Goal: Feedback & Contribution: Leave review/rating

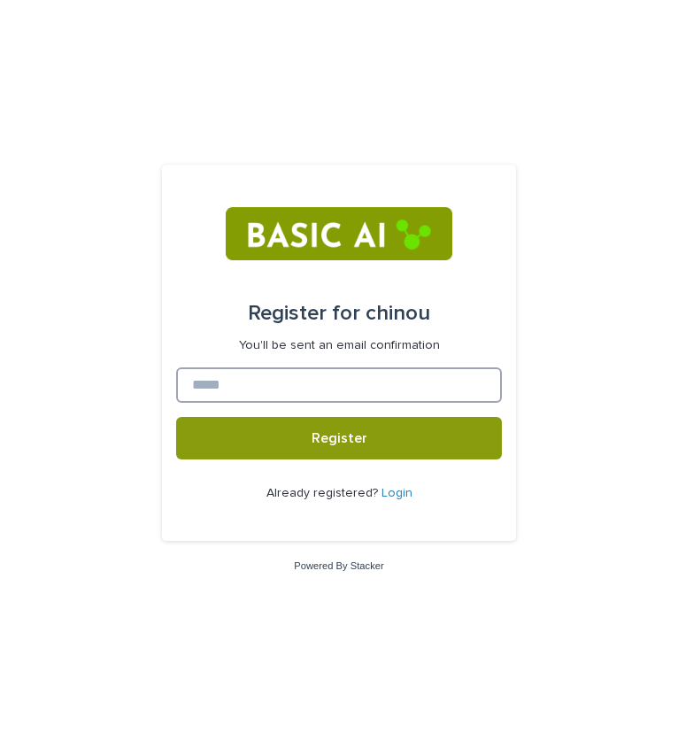
click at [248, 387] on input at bounding box center [339, 384] width 326 height 35
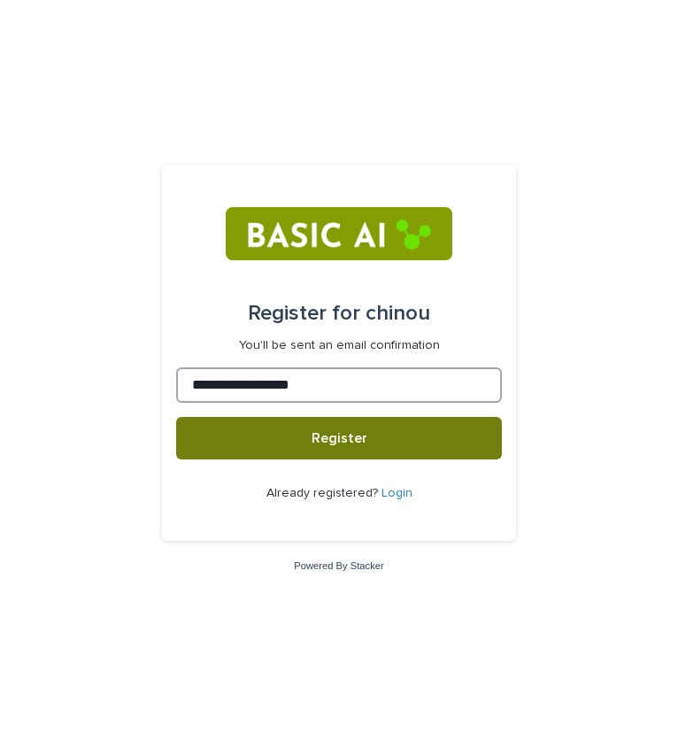
type input "**********"
click at [315, 442] on span "Register" at bounding box center [339, 438] width 56 height 14
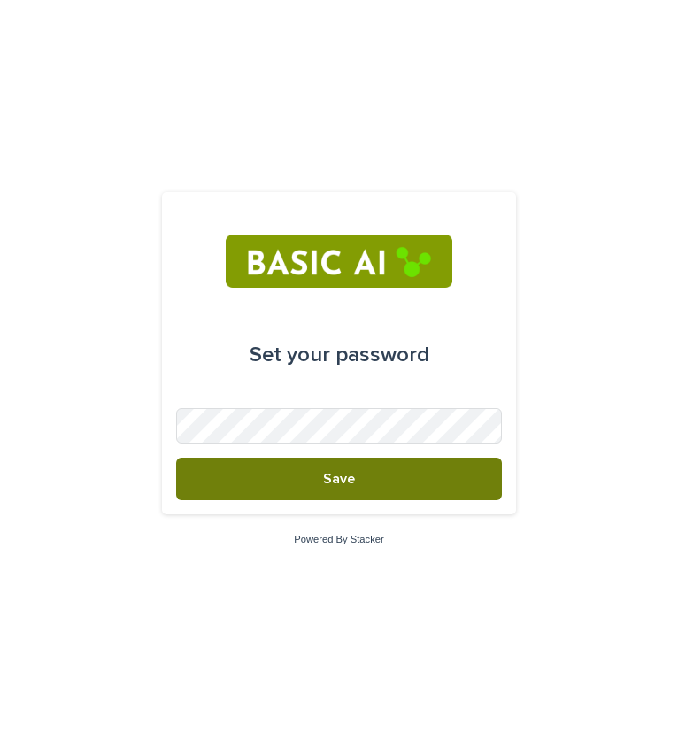
click at [308, 482] on button "Save" at bounding box center [339, 478] width 326 height 42
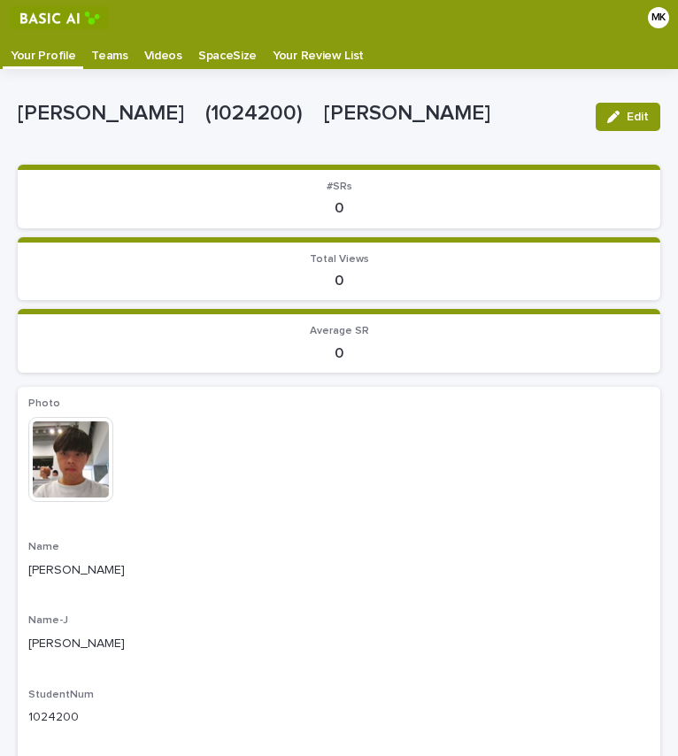
click at [434, 415] on div "Photo This file cannot be opened Download File" at bounding box center [338, 458] width 621 height 122
click at [91, 57] on p "Teams" at bounding box center [109, 49] width 36 height 28
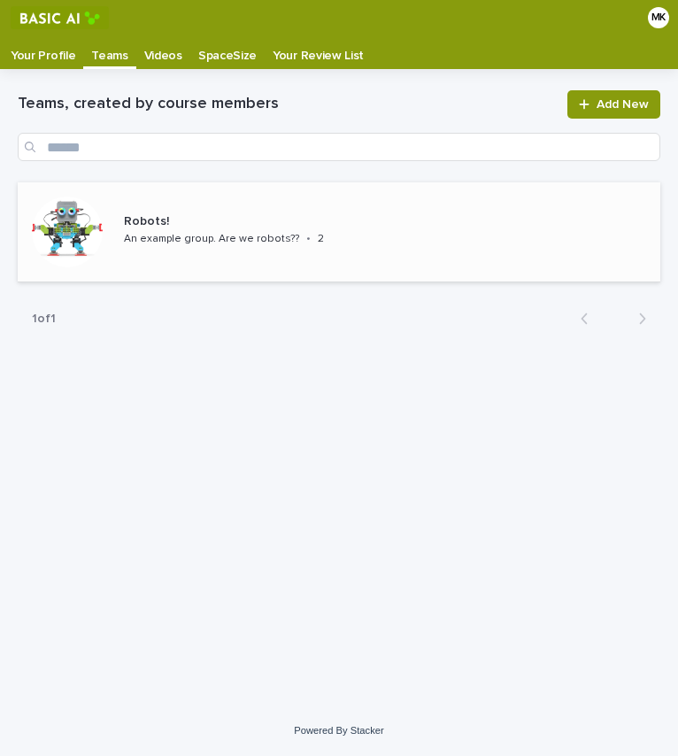
click at [188, 234] on p "An example group. Are we robots??" at bounding box center [211, 239] width 175 height 12
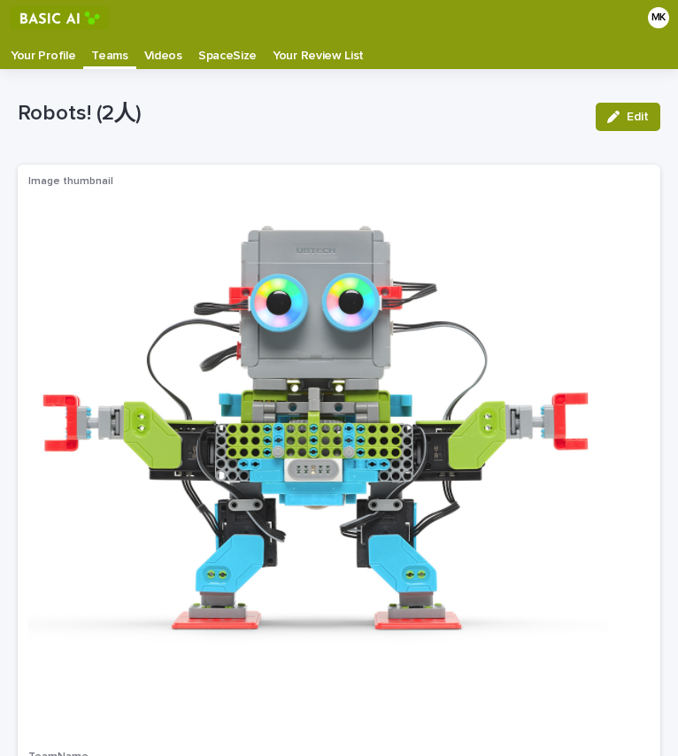
click at [152, 49] on p "Videos" at bounding box center [163, 49] width 38 height 28
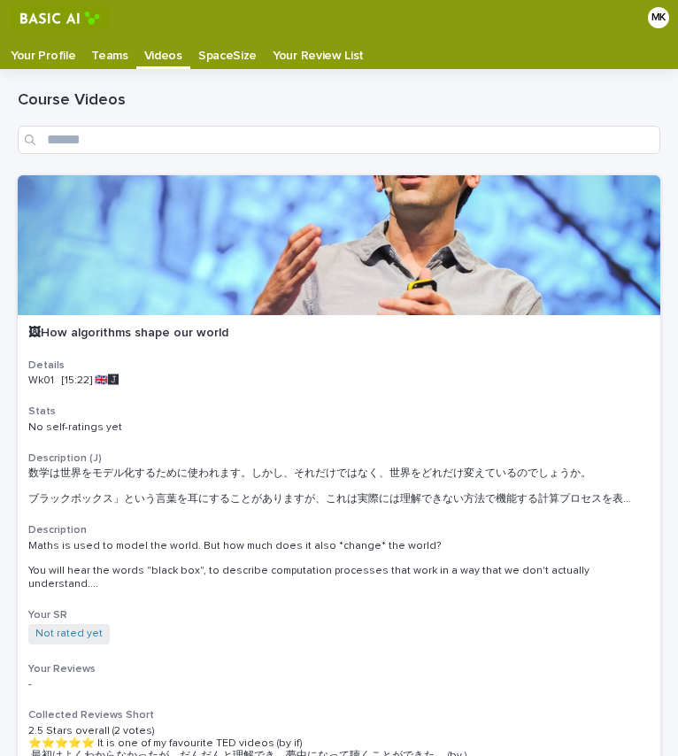
click at [212, 51] on p "SpaceSize" at bounding box center [227, 49] width 58 height 28
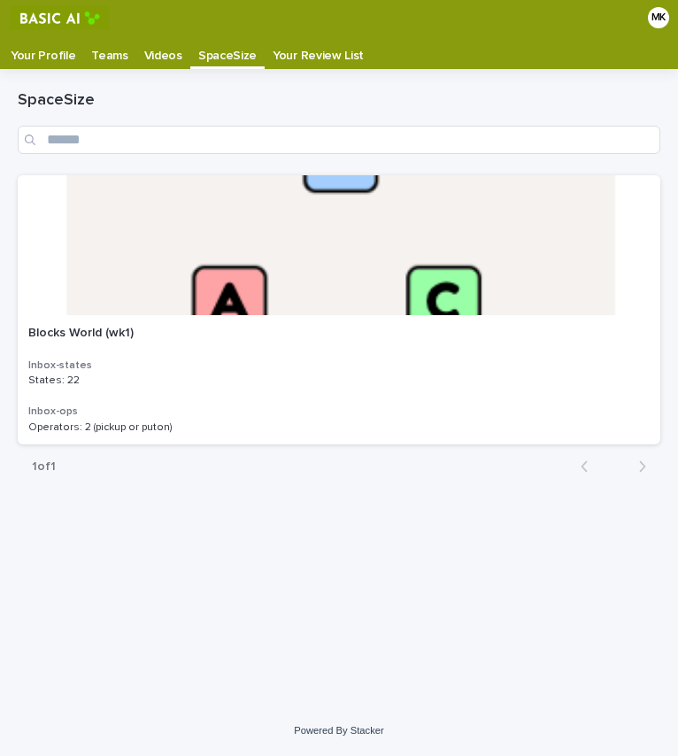
click at [305, 46] on p "Your Review List" at bounding box center [318, 49] width 91 height 28
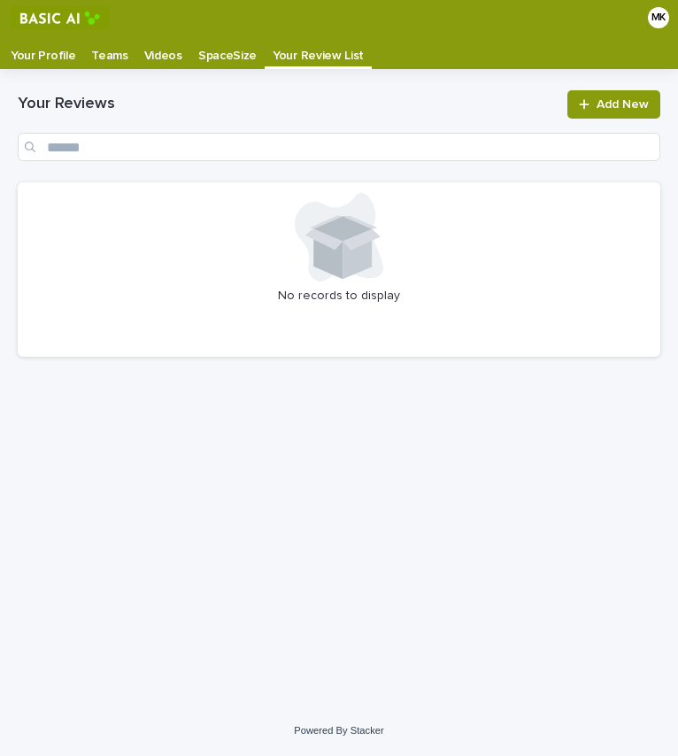
click at [59, 56] on p "Your Profile" at bounding box center [43, 49] width 65 height 28
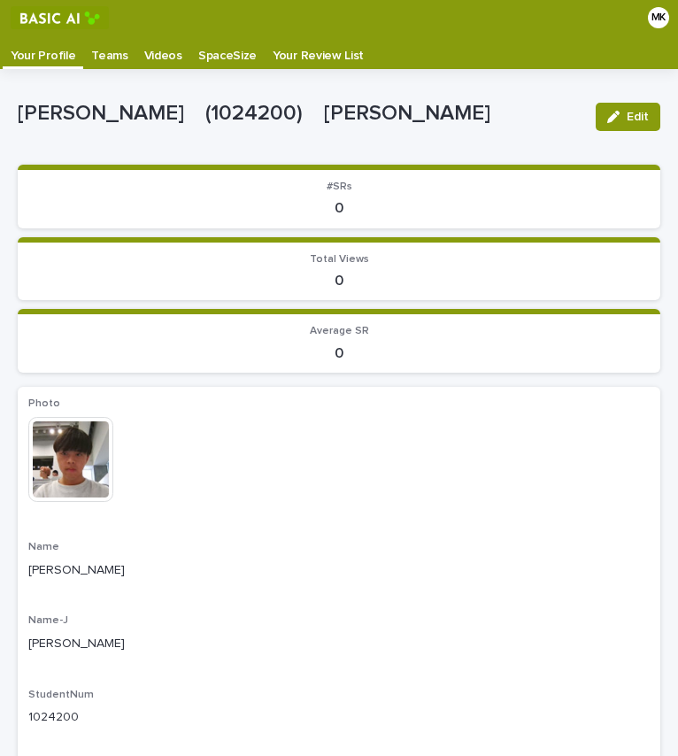
click at [165, 55] on p "Videos" at bounding box center [163, 49] width 38 height 28
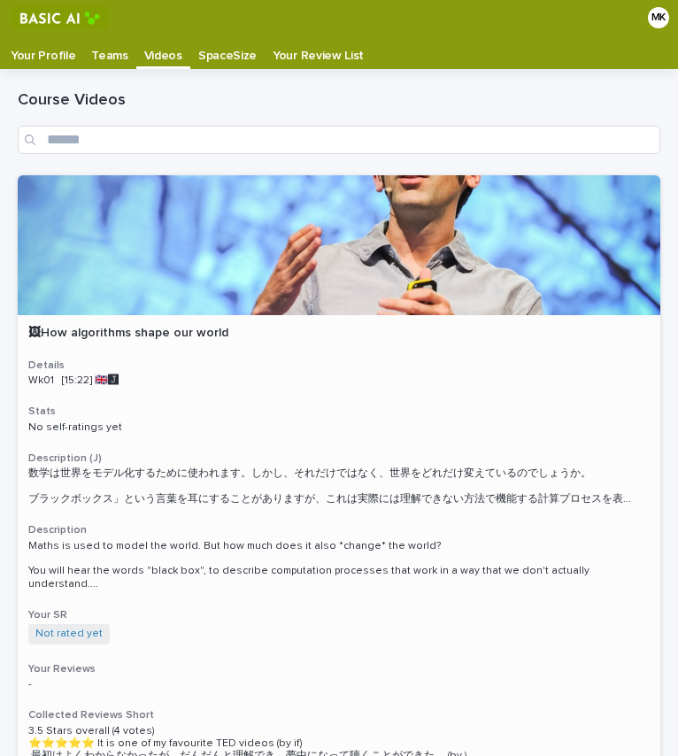
click at [291, 242] on div at bounding box center [339, 245] width 642 height 140
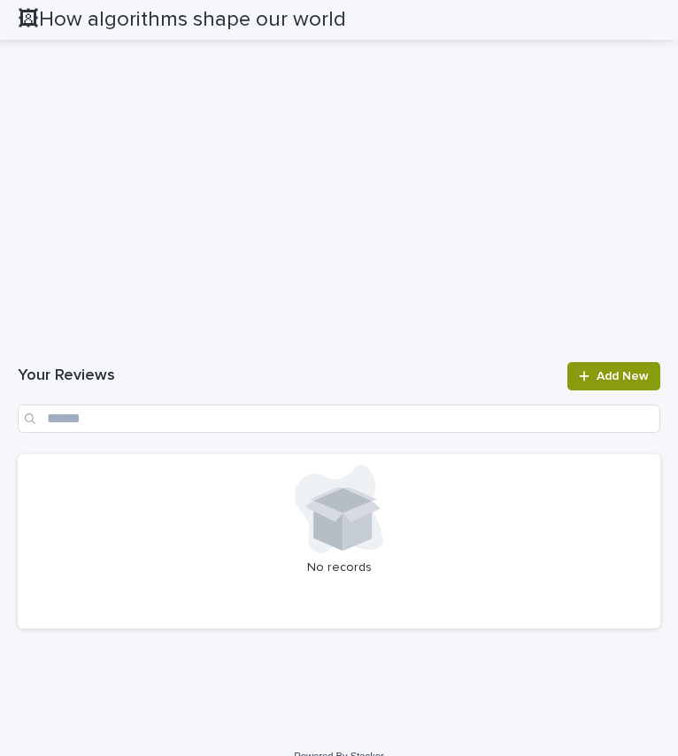
scroll to position [1705, 0]
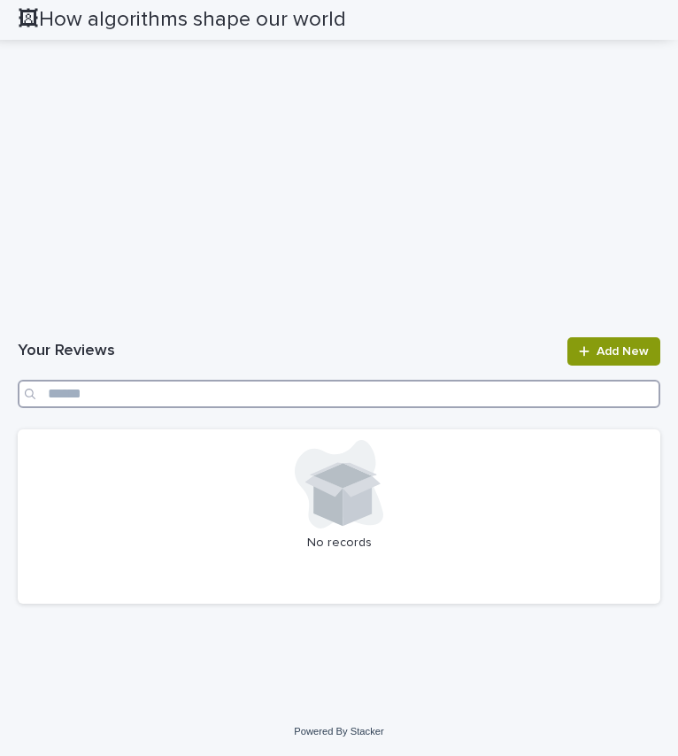
click at [104, 397] on input "Search" at bounding box center [339, 394] width 642 height 28
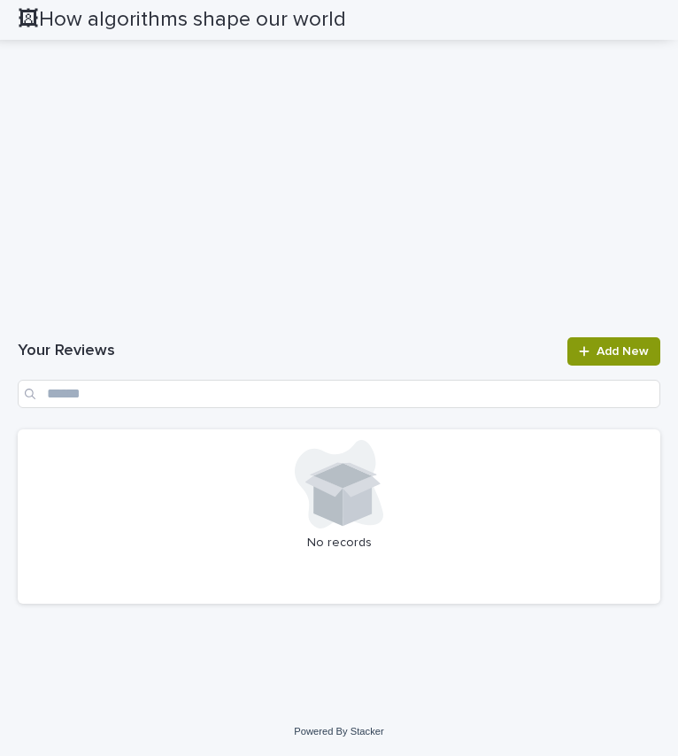
click at [263, 350] on h1 "Your Reviews" at bounding box center [287, 351] width 539 height 21
click at [596, 350] on span "Add New" at bounding box center [622, 351] width 52 height 12
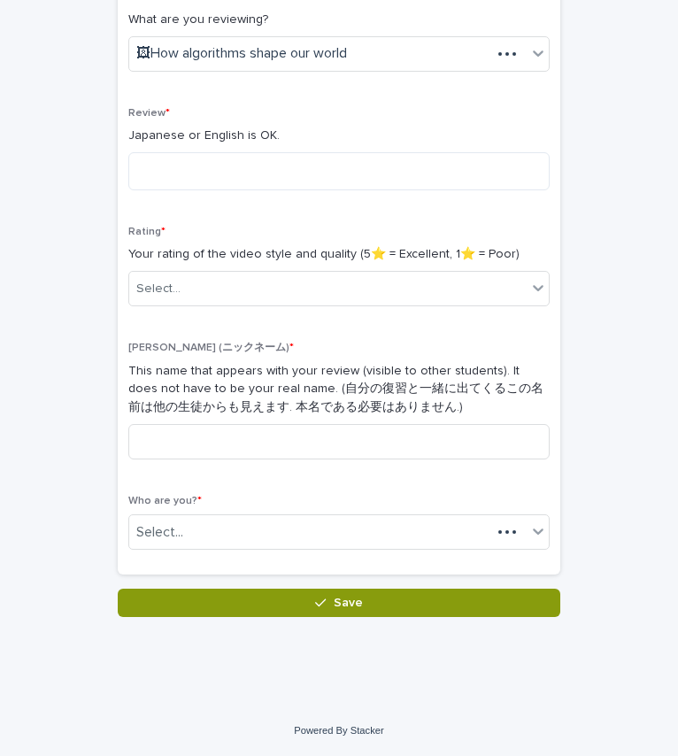
scroll to position [303, 0]
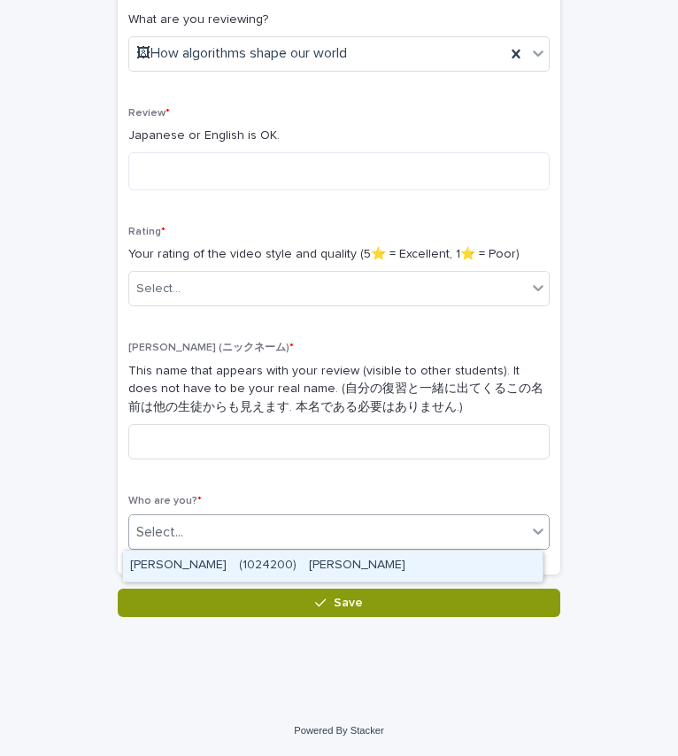
click at [340, 526] on div "Select..." at bounding box center [327, 532] width 397 height 29
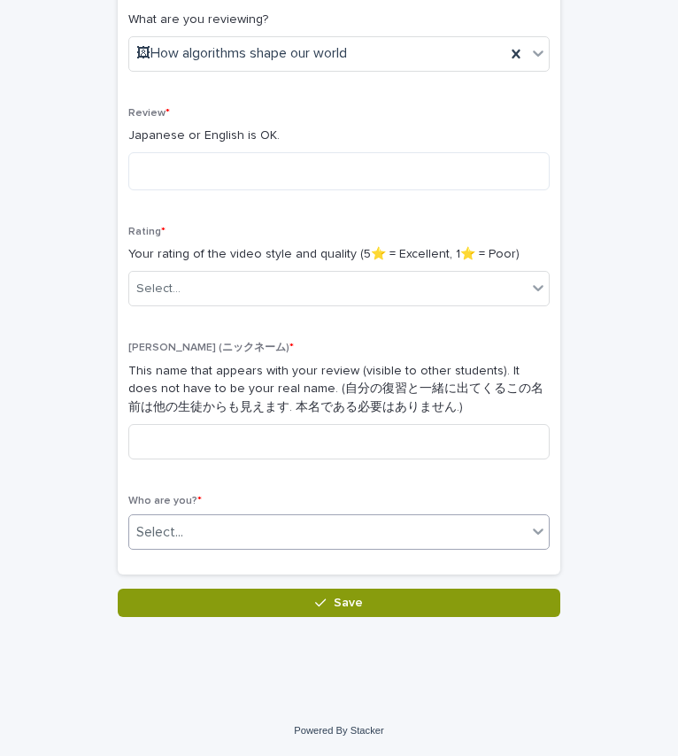
click at [407, 528] on div "Select..." at bounding box center [327, 532] width 397 height 29
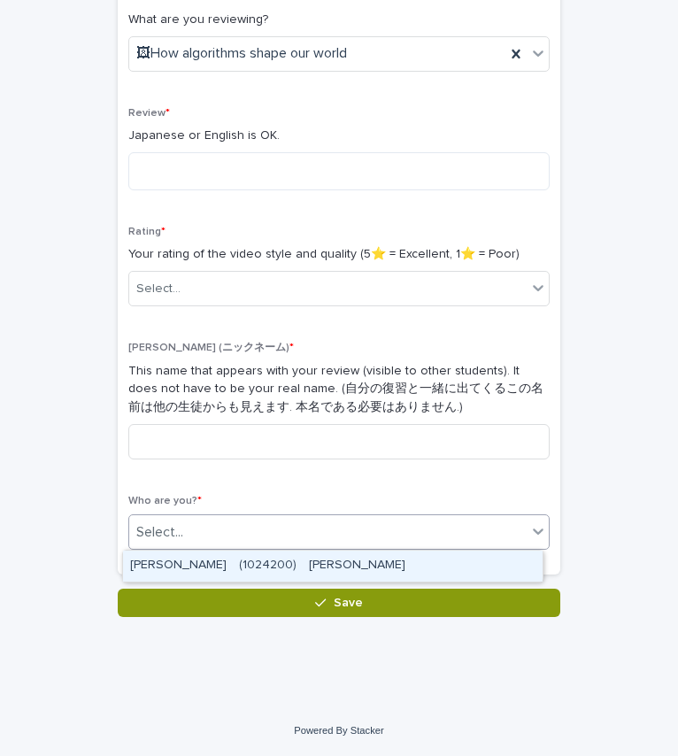
click at [407, 528] on div "Select..." at bounding box center [327, 532] width 397 height 29
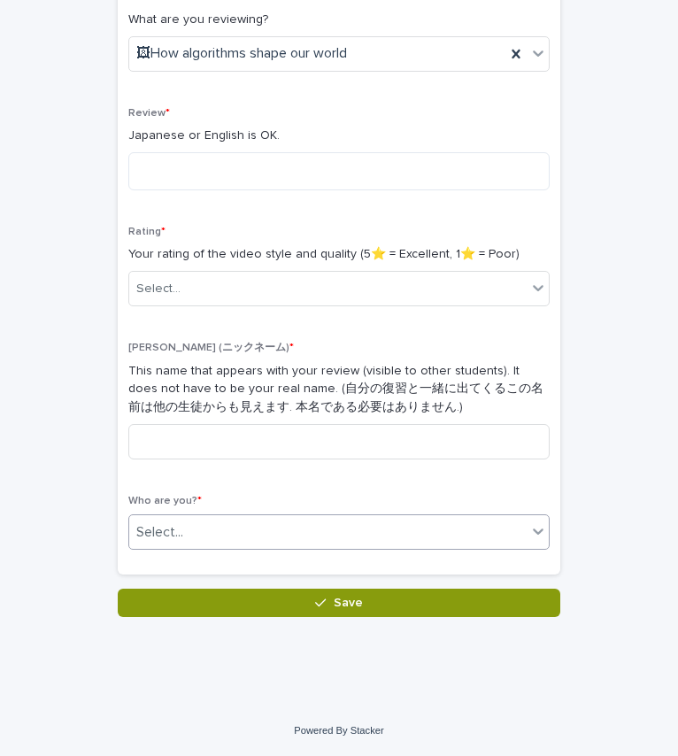
click at [407, 528] on div "Select..." at bounding box center [327, 532] width 397 height 29
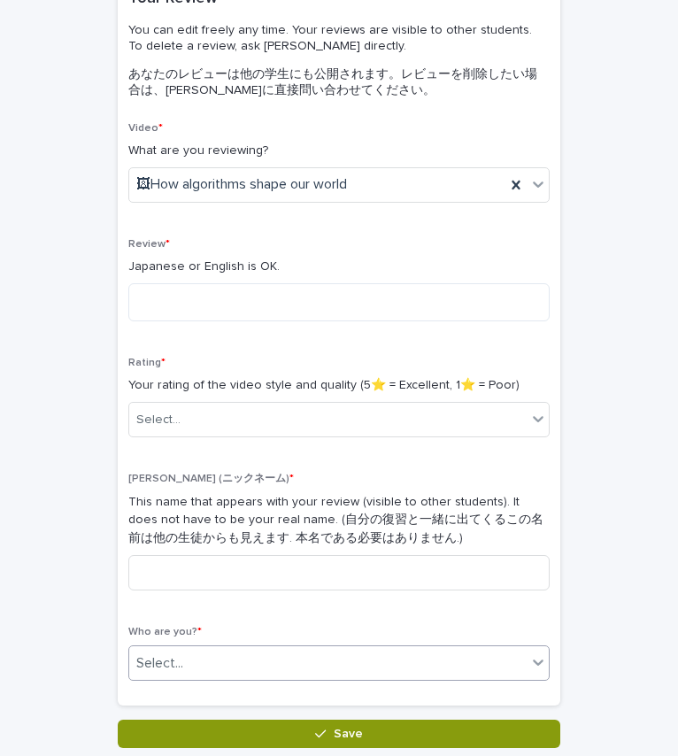
scroll to position [172, 0]
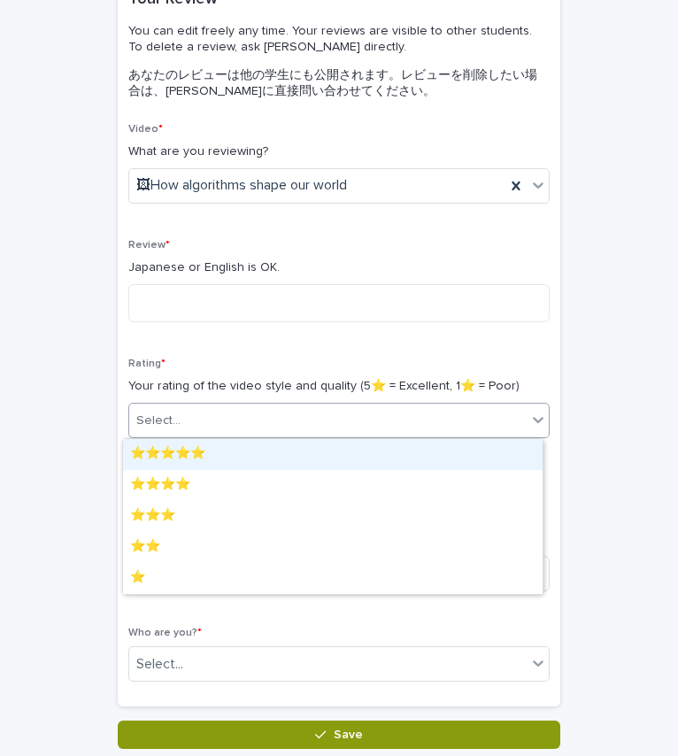
click at [415, 412] on div "Select..." at bounding box center [327, 420] width 397 height 29
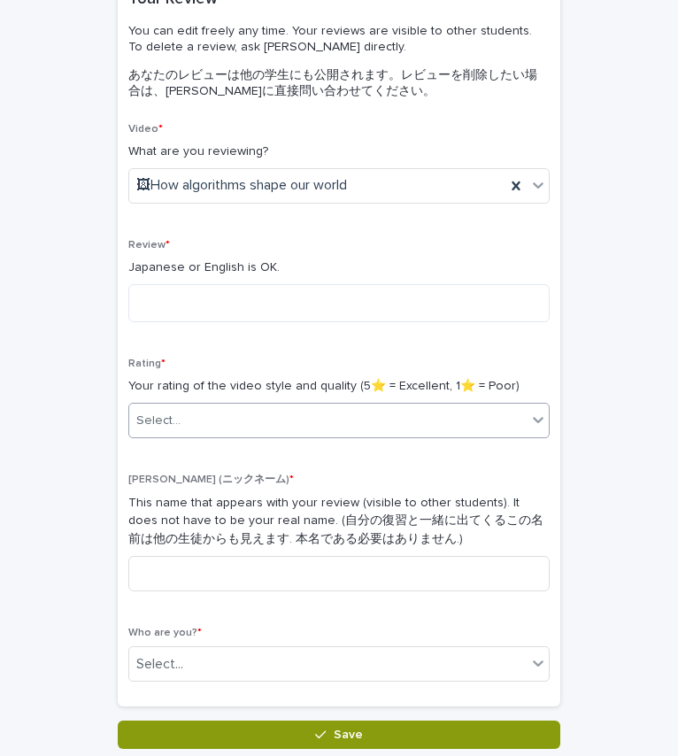
click at [415, 412] on div "Select..." at bounding box center [327, 420] width 397 height 29
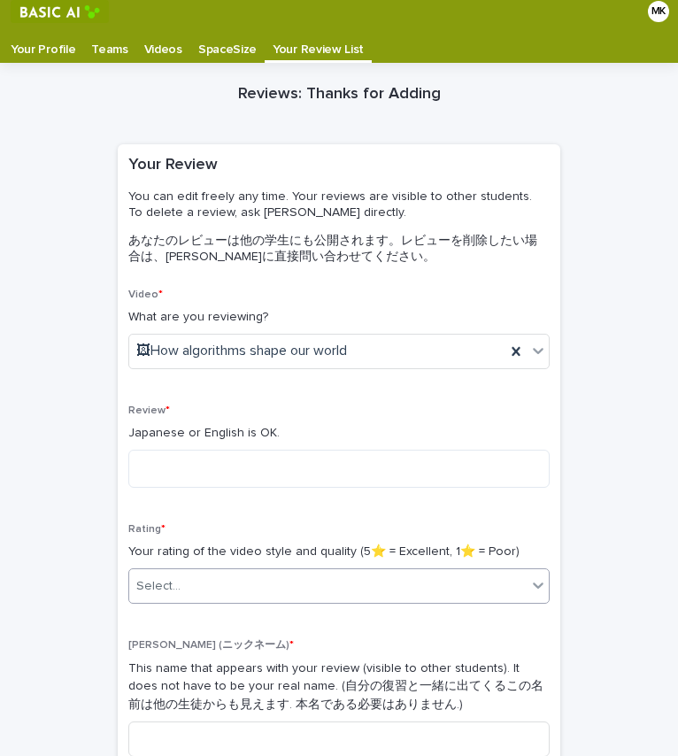
scroll to position [0, 0]
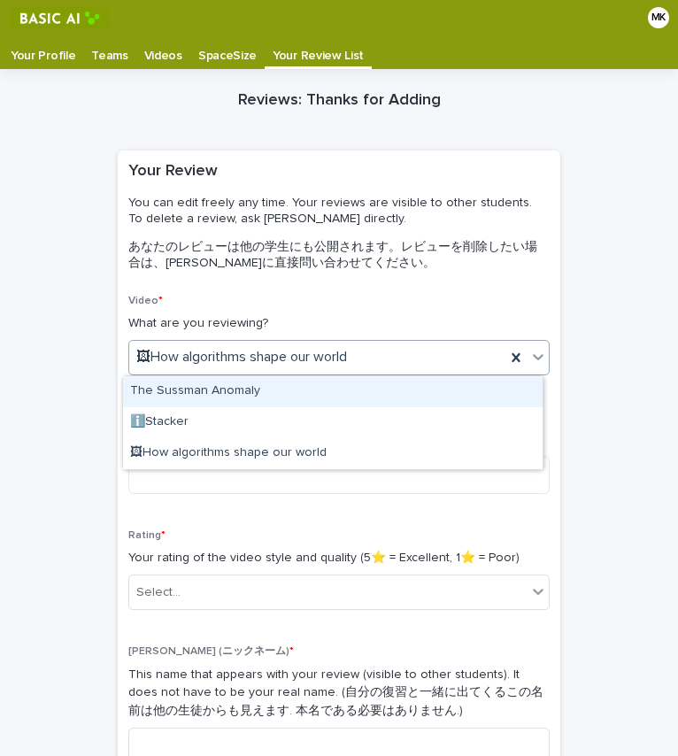
click at [535, 359] on icon at bounding box center [538, 357] width 18 height 18
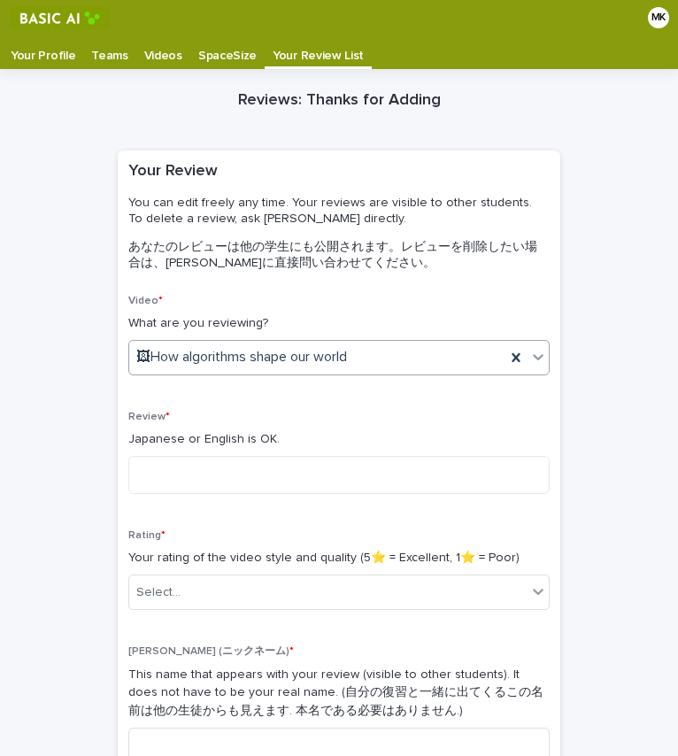
click at [535, 359] on icon at bounding box center [538, 357] width 18 height 18
click at [167, 55] on p "Videos" at bounding box center [163, 49] width 38 height 28
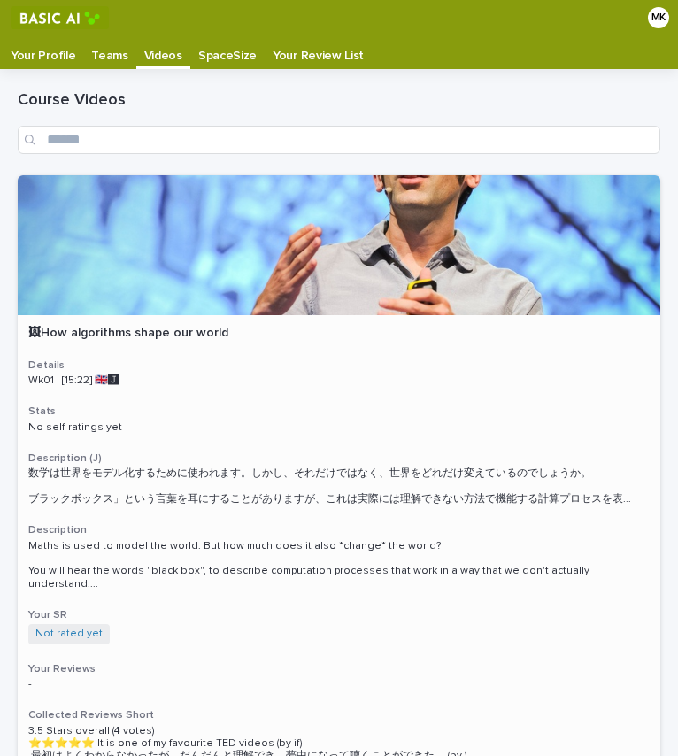
click at [395, 257] on div at bounding box center [339, 245] width 642 height 140
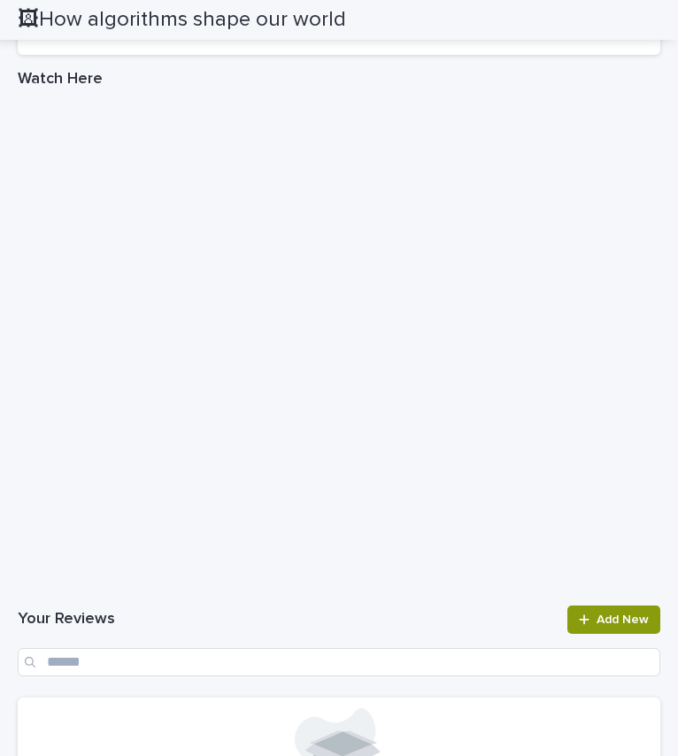
scroll to position [1455, 0]
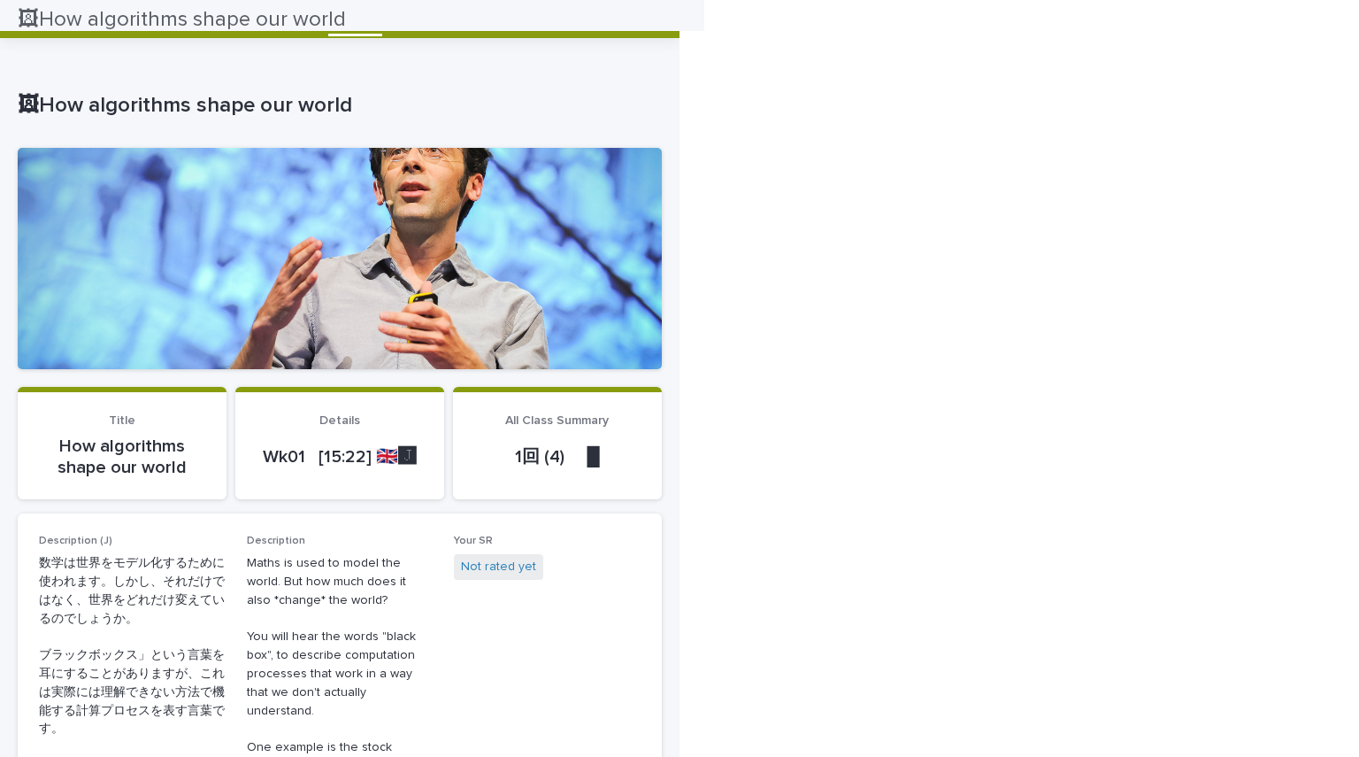
scroll to position [0, 0]
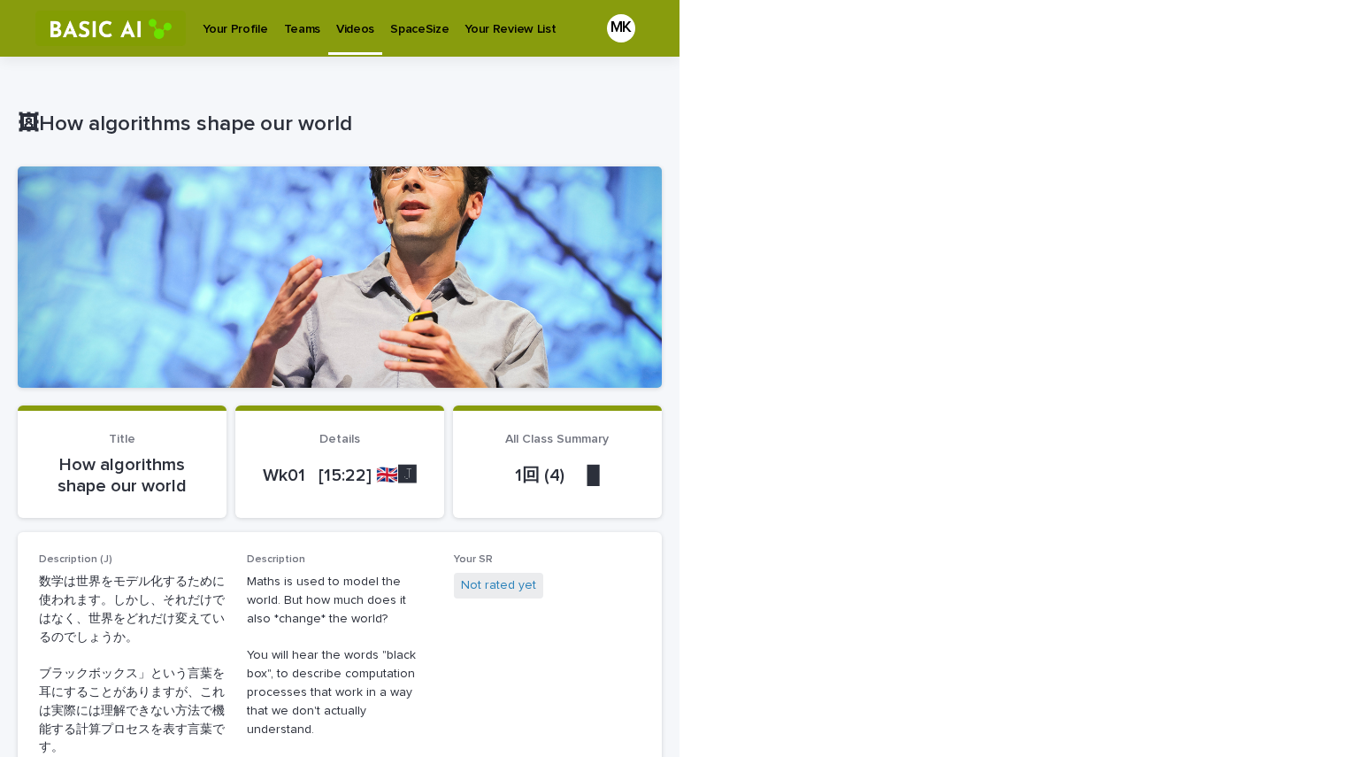
click at [275, 322] on div at bounding box center [340, 276] width 644 height 221
click at [432, 273] on div at bounding box center [340, 276] width 644 height 221
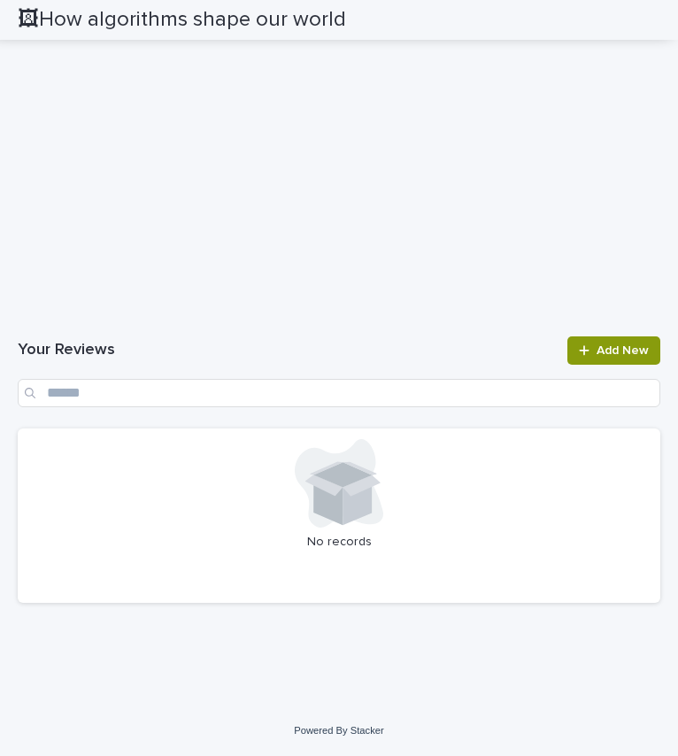
scroll to position [2716, 0]
click at [596, 357] on span "Add New" at bounding box center [622, 350] width 52 height 12
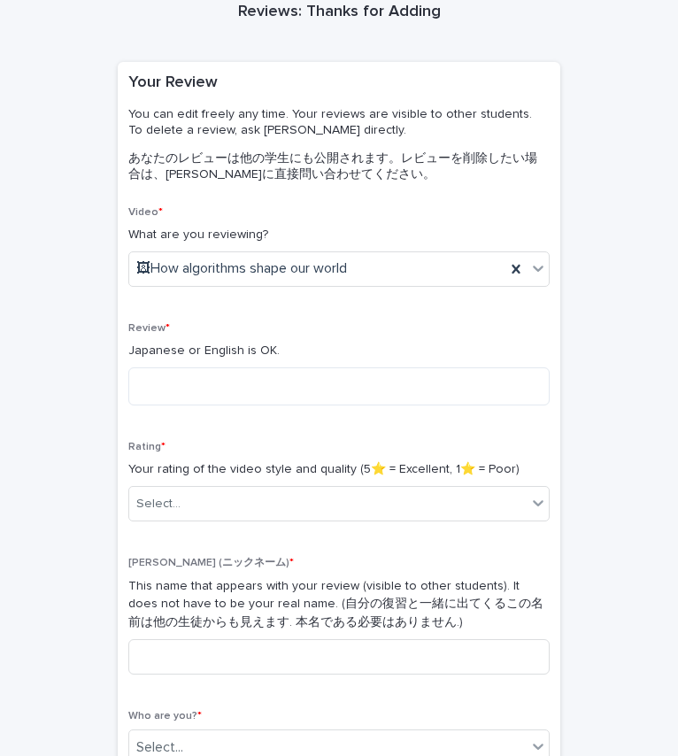
scroll to position [43, 0]
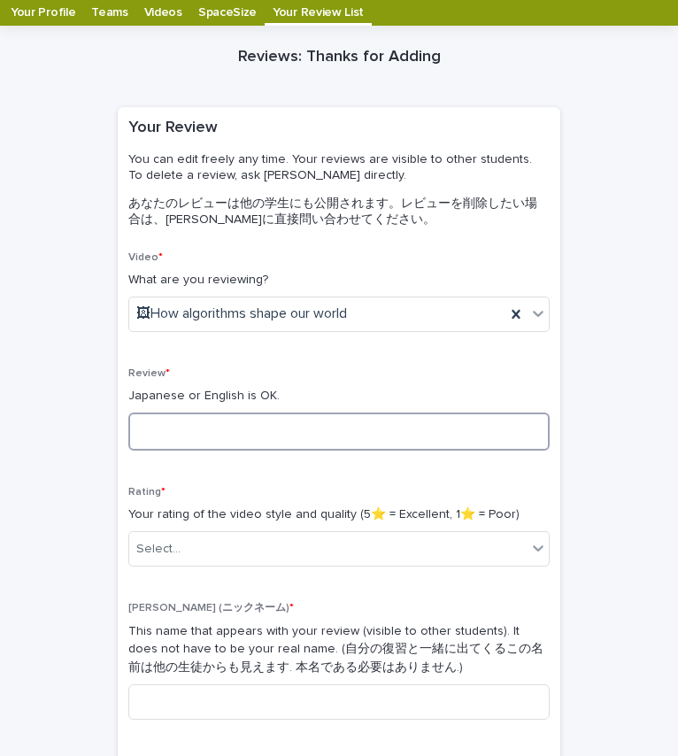
click at [271, 425] on textarea at bounding box center [338, 431] width 421 height 38
type textarea "*"
type textarea "**********"
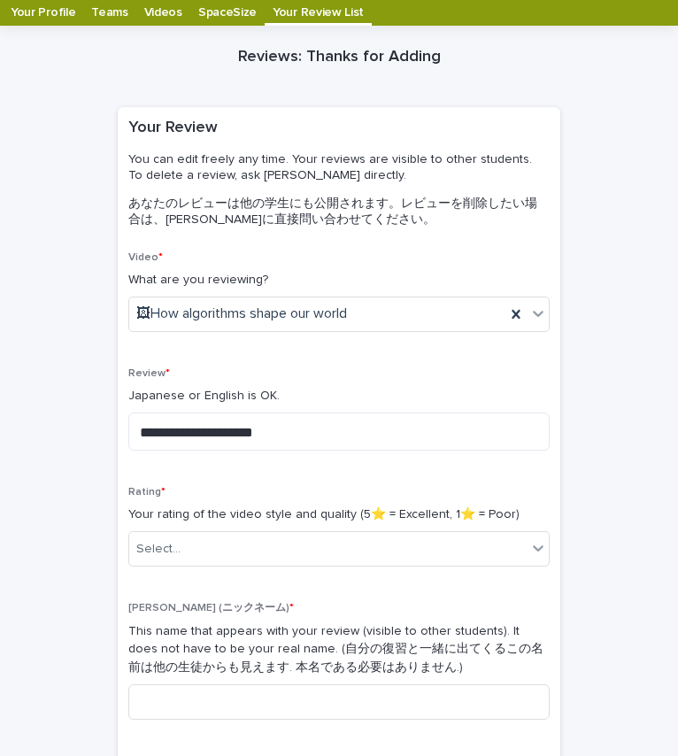
click at [281, 468] on div "**********" at bounding box center [338, 537] width 421 height 573
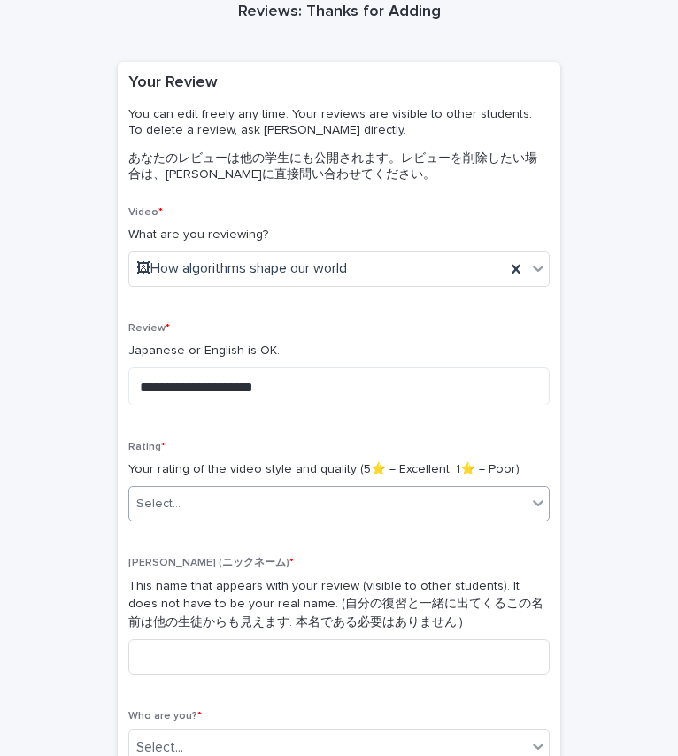
scroll to position [143, 0]
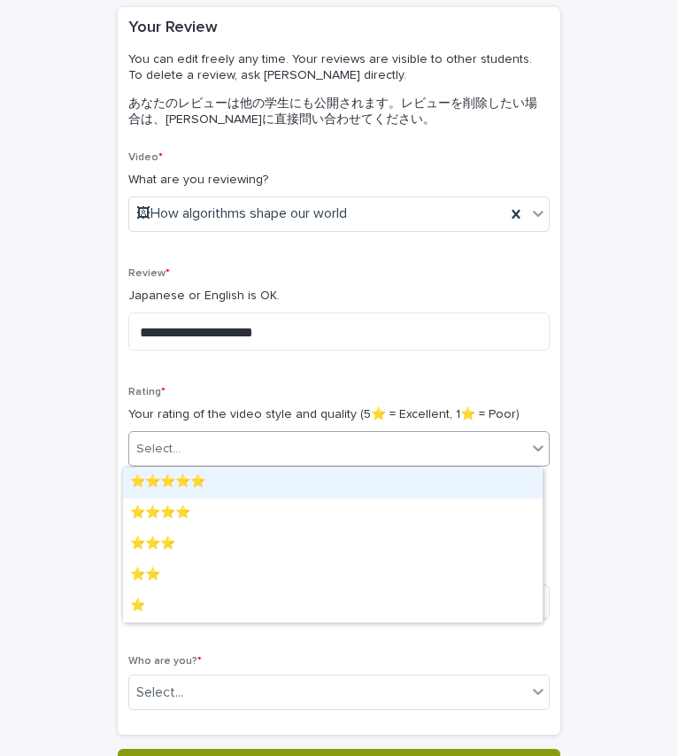
click at [412, 437] on div "Select..." at bounding box center [327, 448] width 397 height 29
click at [353, 477] on div "⭐️⭐️⭐️⭐️⭐️" at bounding box center [332, 482] width 419 height 31
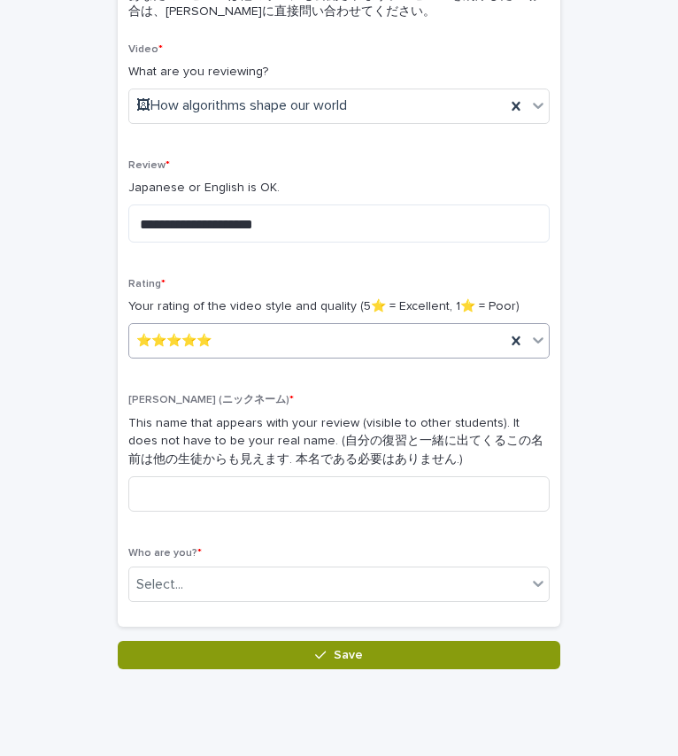
scroll to position [254, 0]
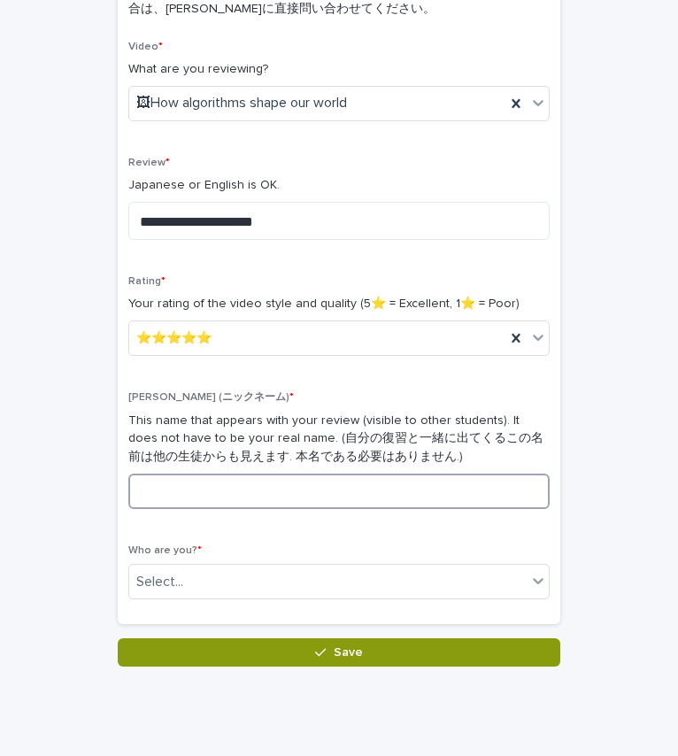
click at [329, 486] on input at bounding box center [338, 490] width 421 height 35
type input "*"
type input "**"
click at [188, 526] on div "**********" at bounding box center [338, 327] width 421 height 573
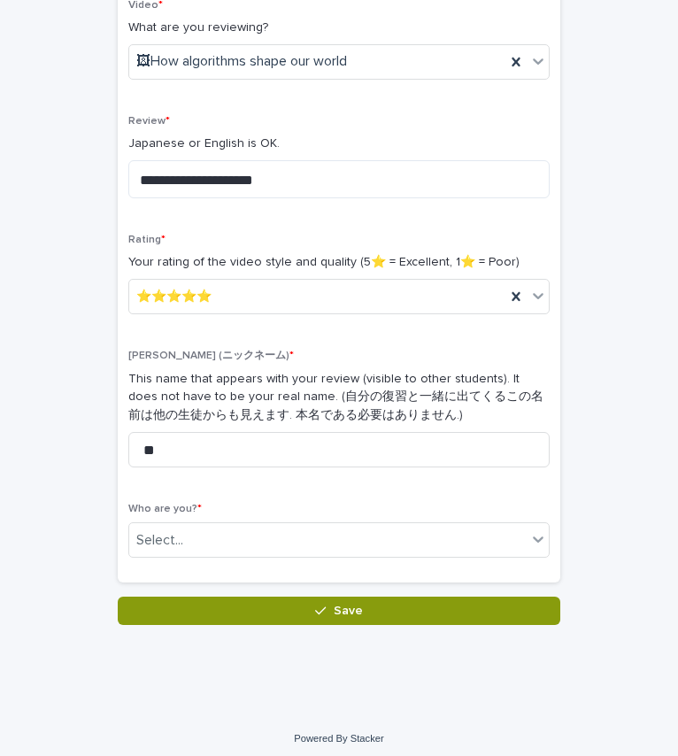
scroll to position [298, 0]
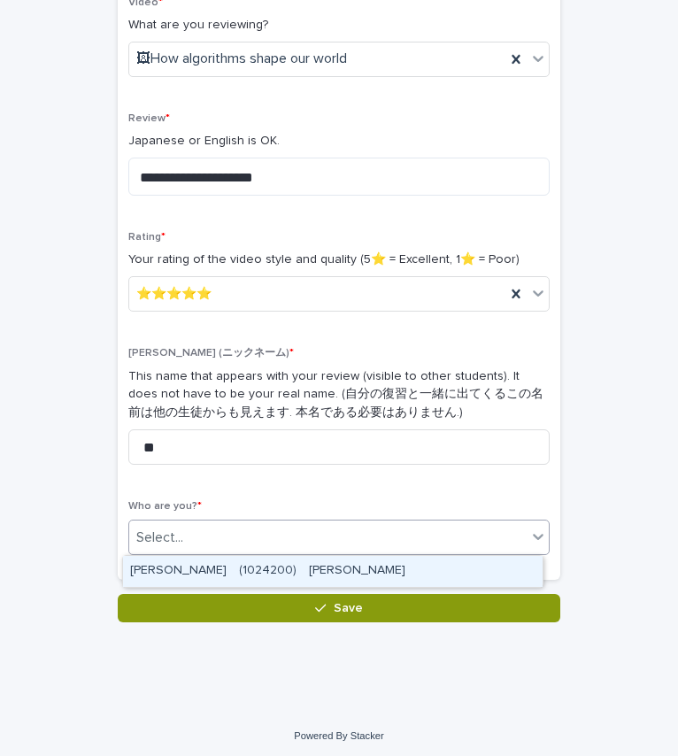
click at [234, 542] on div "Select..." at bounding box center [327, 537] width 397 height 29
click at [256, 565] on div "[PERSON_NAME]　(1024200)　[PERSON_NAME]" at bounding box center [332, 571] width 419 height 31
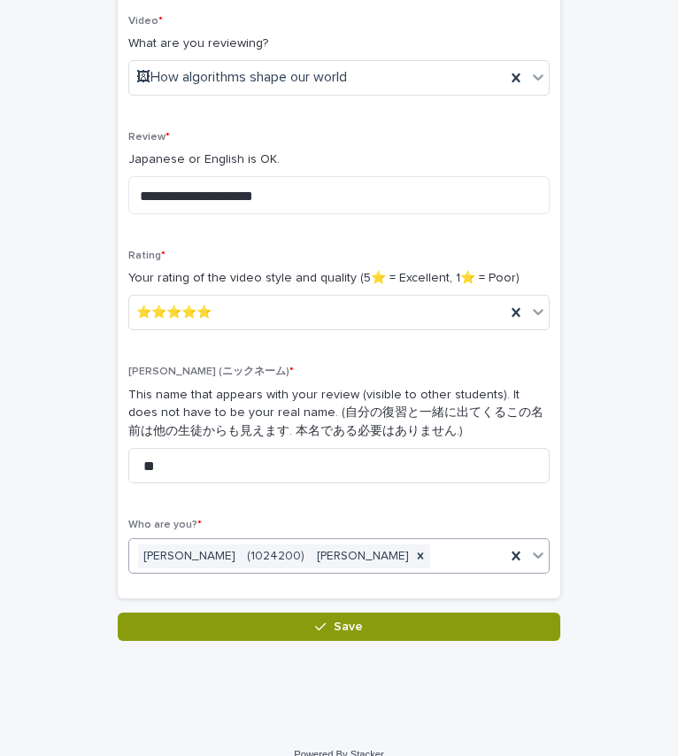
scroll to position [303, 0]
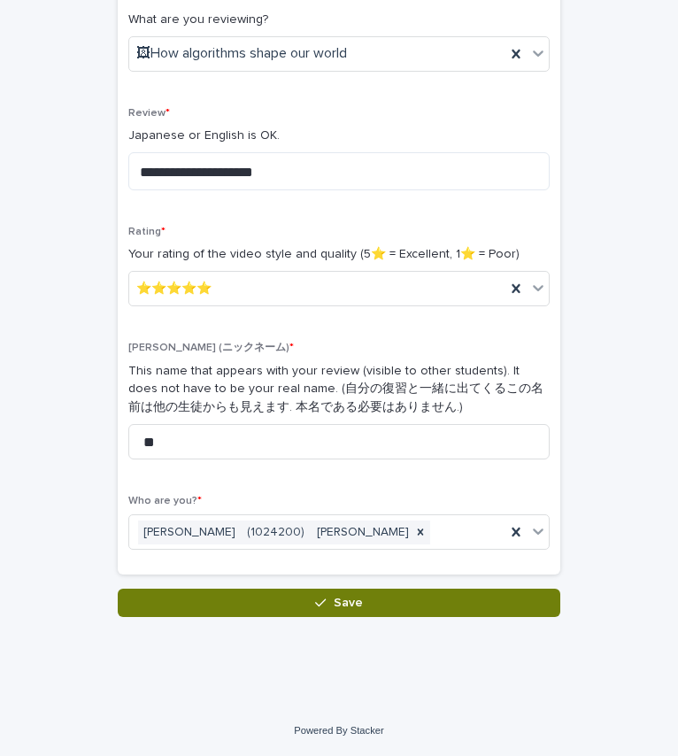
click at [315, 601] on icon "button" at bounding box center [320, 602] width 11 height 12
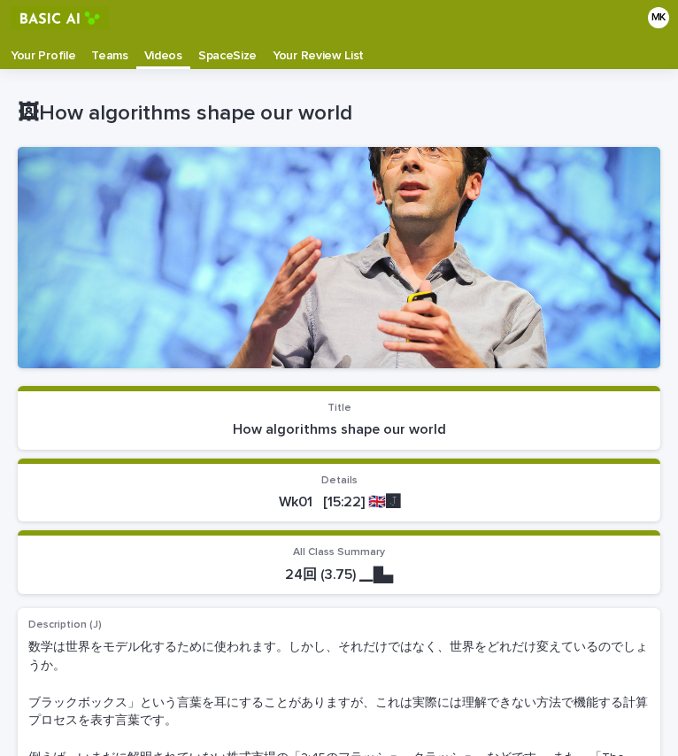
click at [147, 50] on p "Videos" at bounding box center [163, 49] width 38 height 28
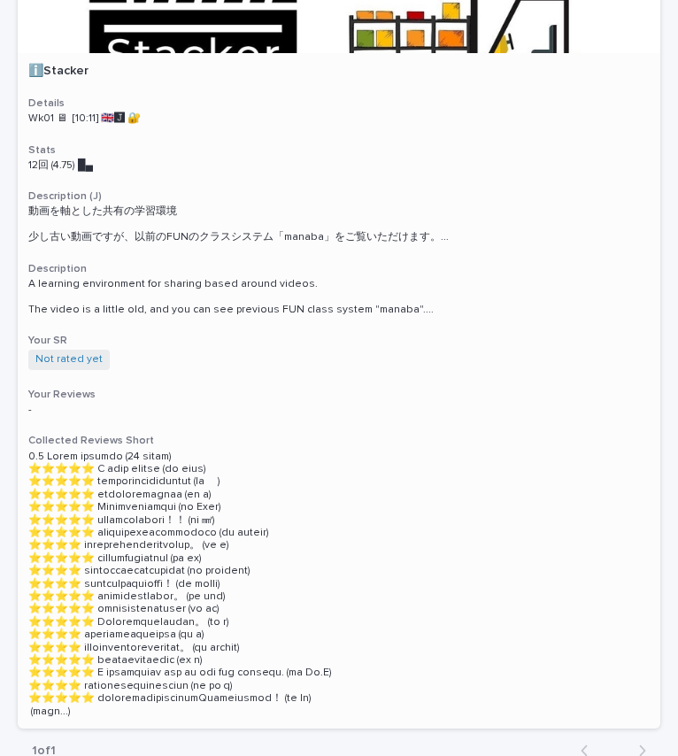
scroll to position [1694, 0]
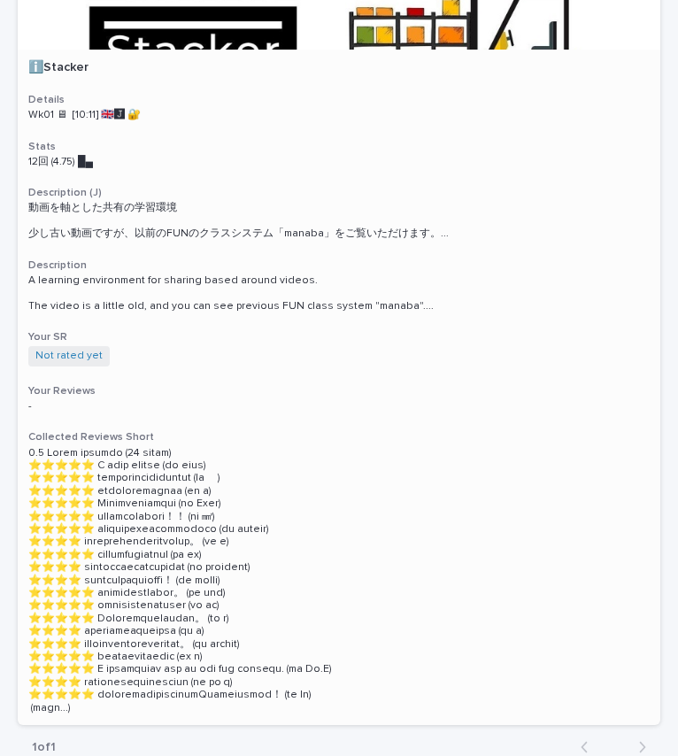
click at [392, 450] on p at bounding box center [338, 581] width 621 height 268
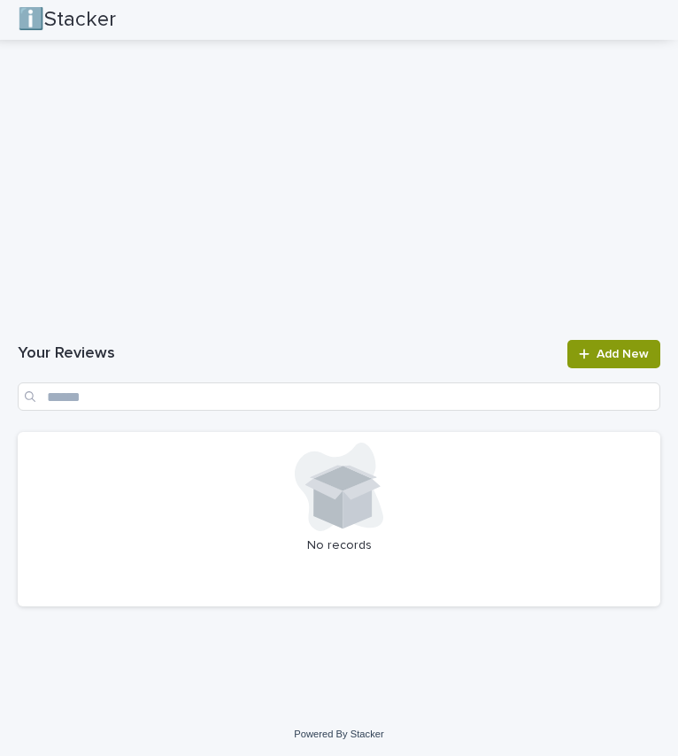
scroll to position [2386, 0]
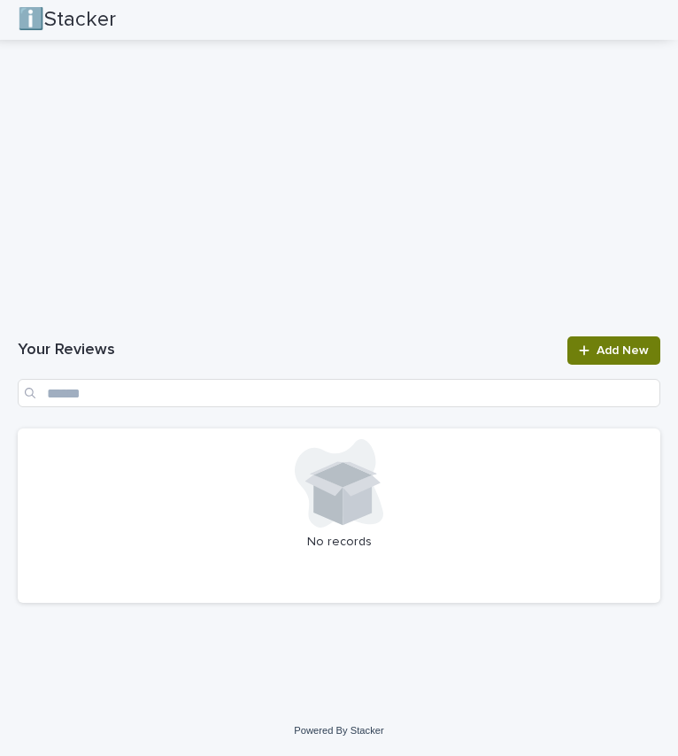
click at [596, 344] on span "Add New" at bounding box center [622, 350] width 52 height 12
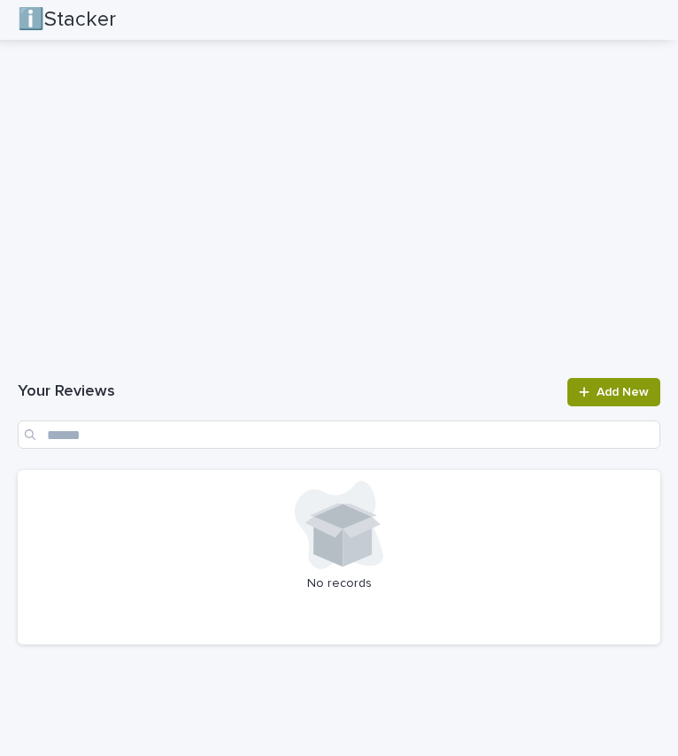
scroll to position [2390, 0]
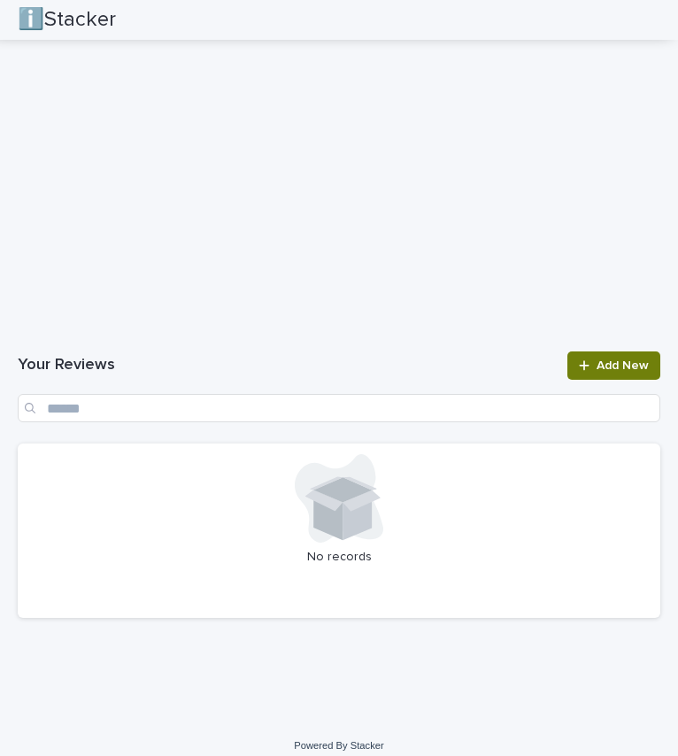
click at [599, 359] on span "Add New" at bounding box center [622, 365] width 52 height 12
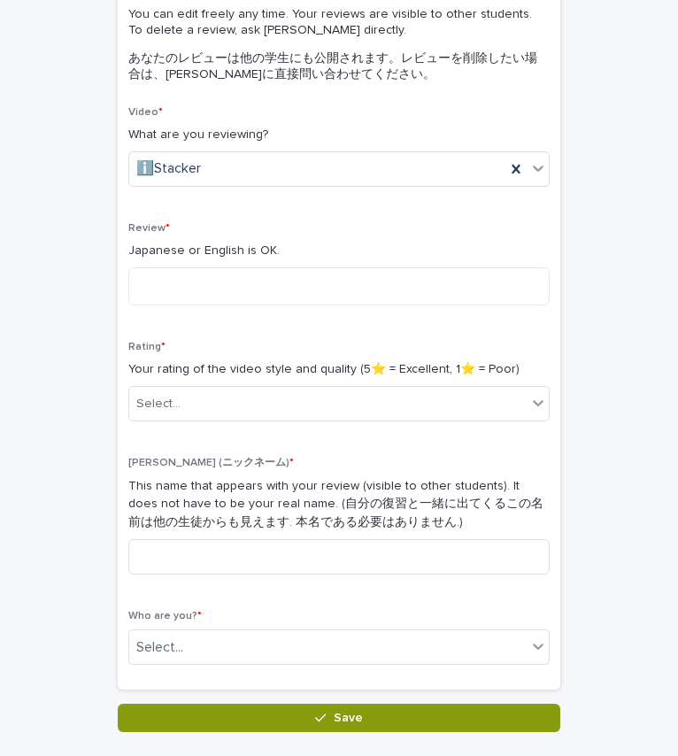
scroll to position [187, 0]
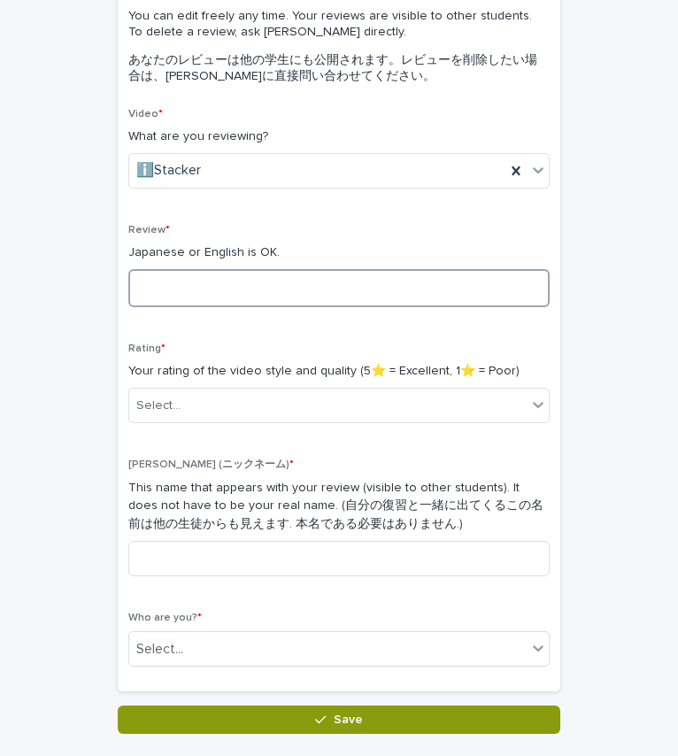
click at [201, 286] on textarea at bounding box center [338, 288] width 421 height 38
type textarea "**********"
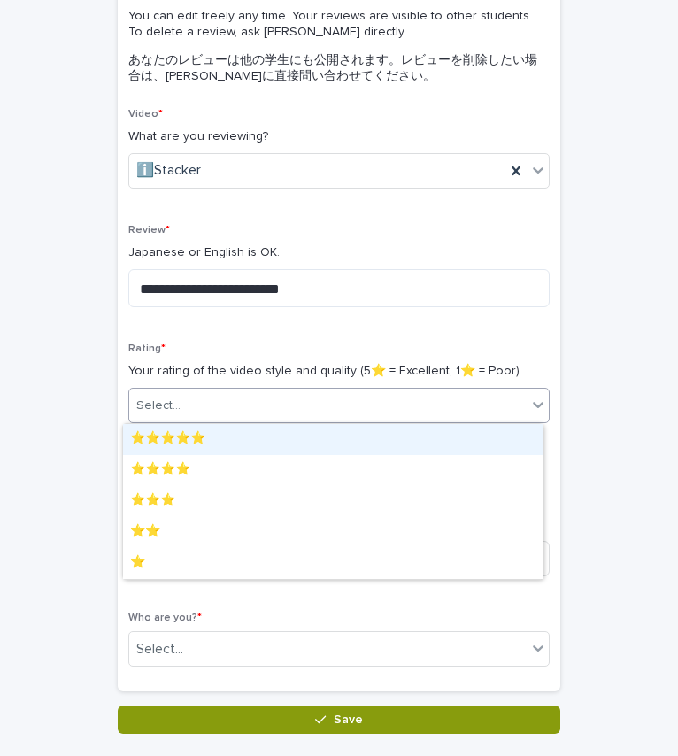
click at [267, 405] on div "Select..." at bounding box center [327, 405] width 397 height 29
click at [245, 435] on div "⭐️⭐️⭐️⭐️⭐️" at bounding box center [332, 439] width 419 height 31
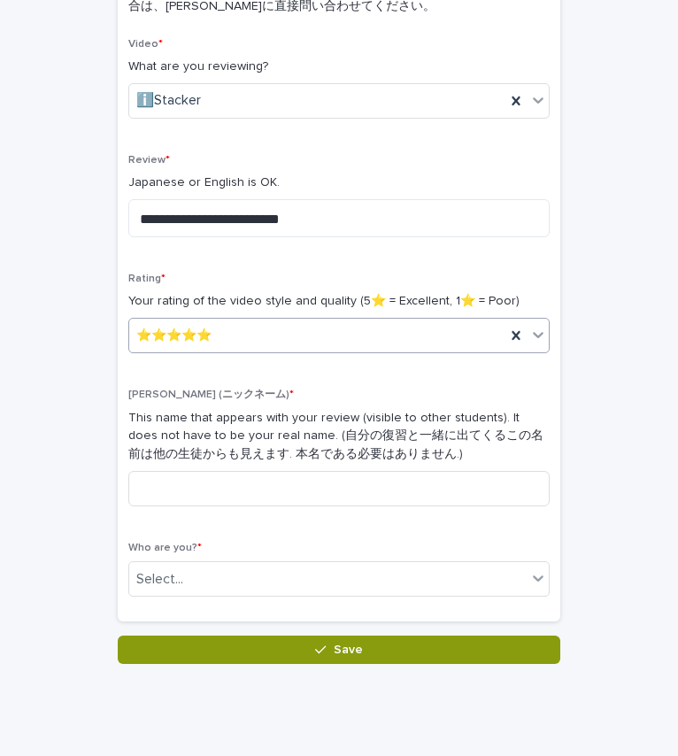
scroll to position [258, 0]
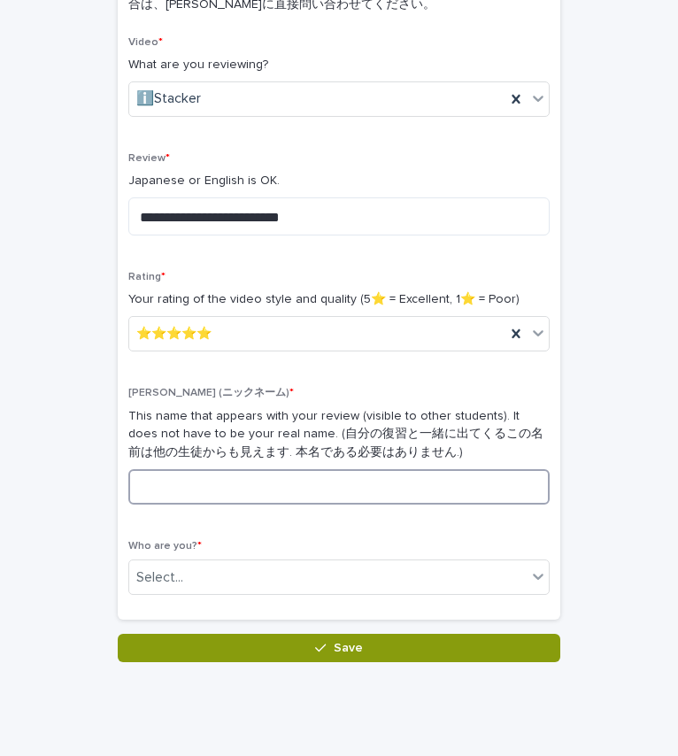
click at [311, 495] on input at bounding box center [338, 486] width 421 height 35
type input "**"
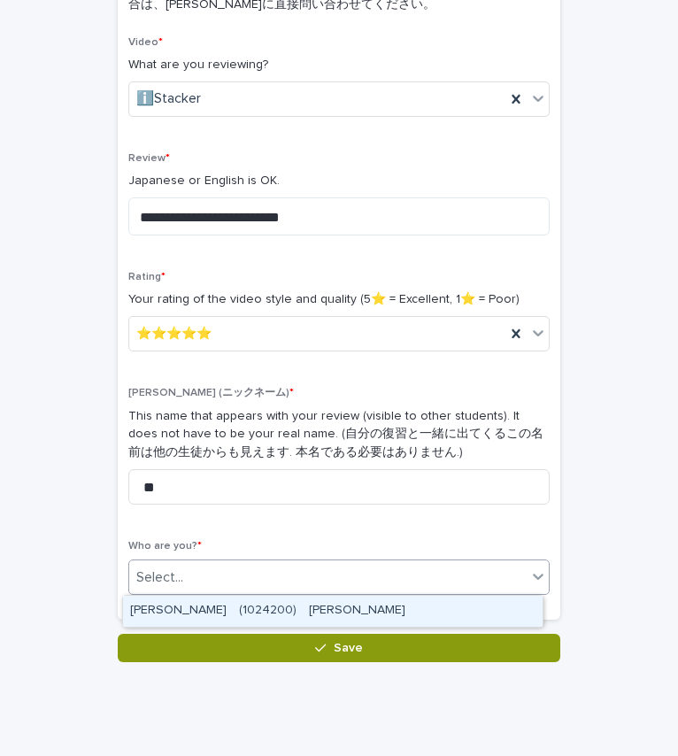
click at [234, 576] on div "Select..." at bounding box center [327, 577] width 397 height 29
click at [239, 608] on div "[PERSON_NAME]　(1024200)　[PERSON_NAME]" at bounding box center [332, 610] width 419 height 31
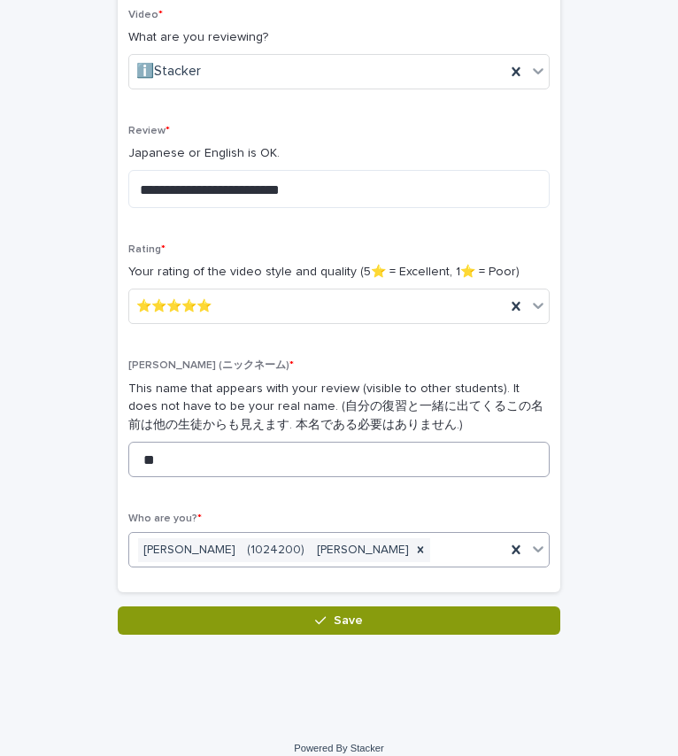
scroll to position [303, 0]
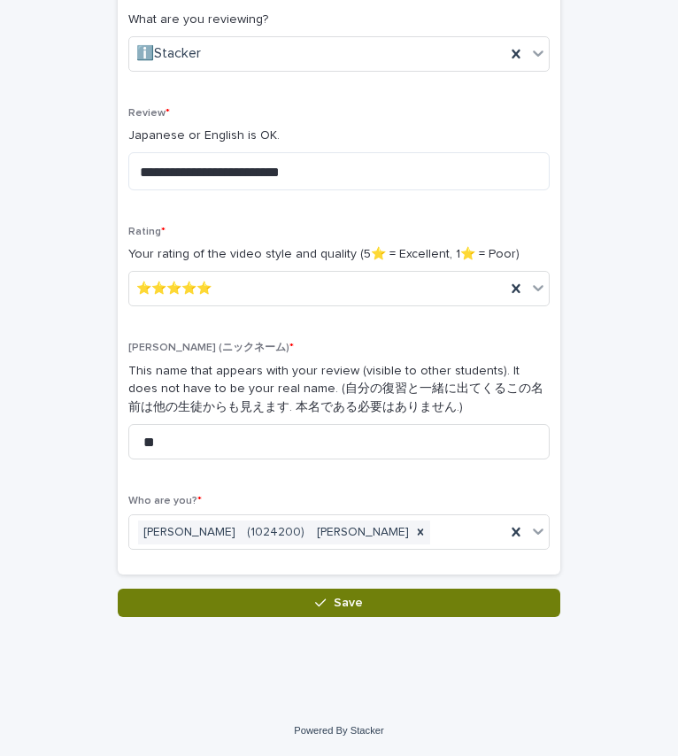
click at [303, 605] on button "Save" at bounding box center [339, 602] width 442 height 28
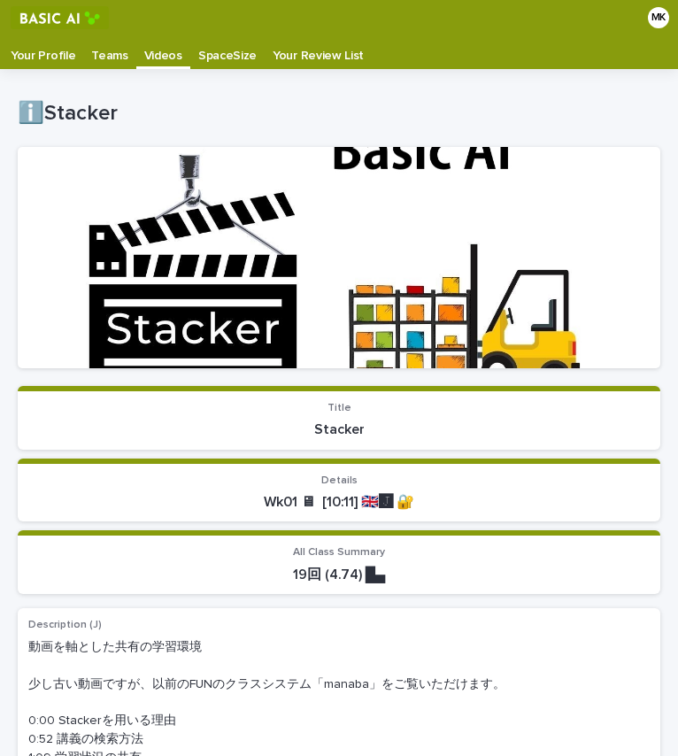
click at [151, 52] on p "Videos" at bounding box center [163, 49] width 38 height 28
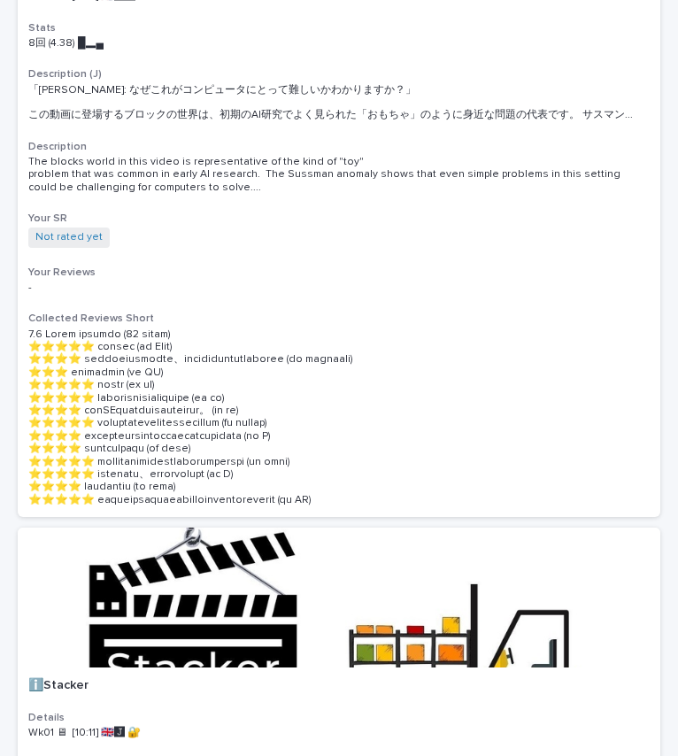
scroll to position [1149, 0]
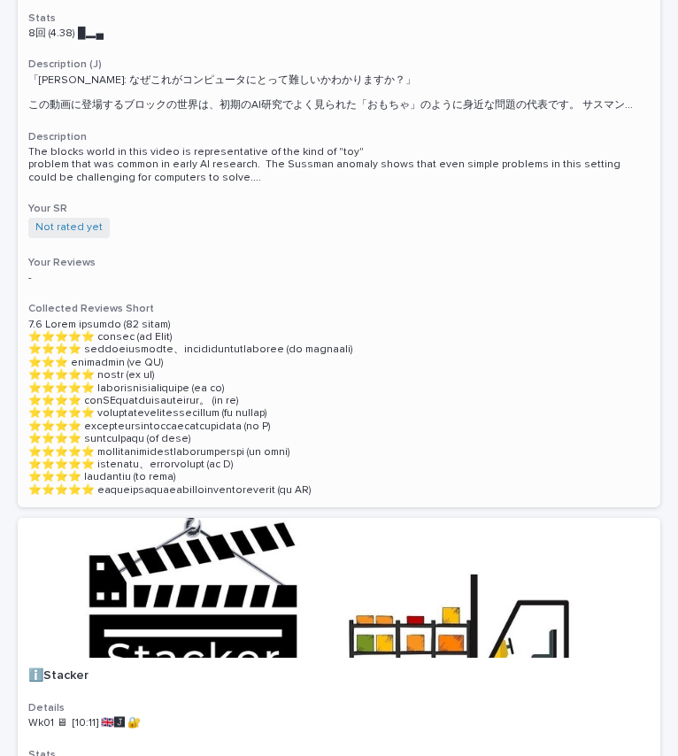
click at [358, 256] on h3 "Your Reviews" at bounding box center [338, 263] width 621 height 14
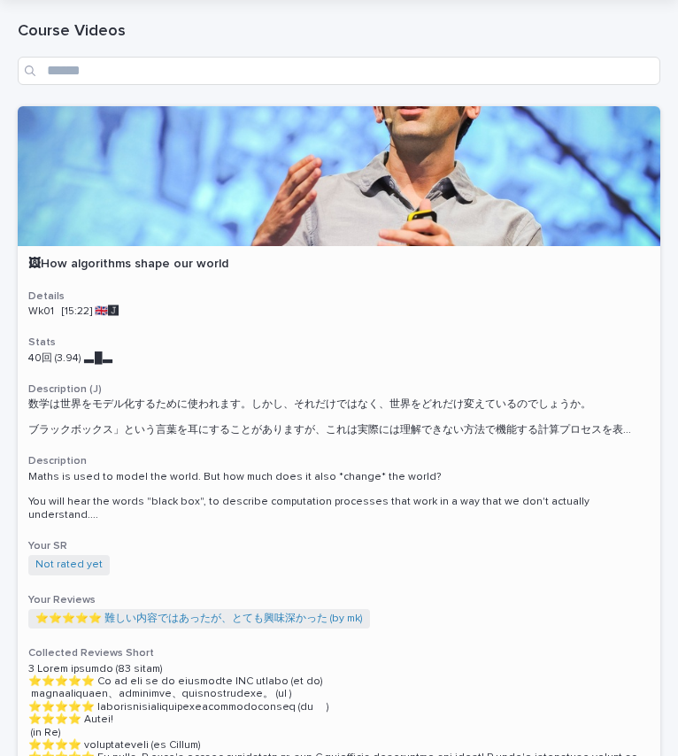
click at [373, 208] on div at bounding box center [339, 176] width 642 height 140
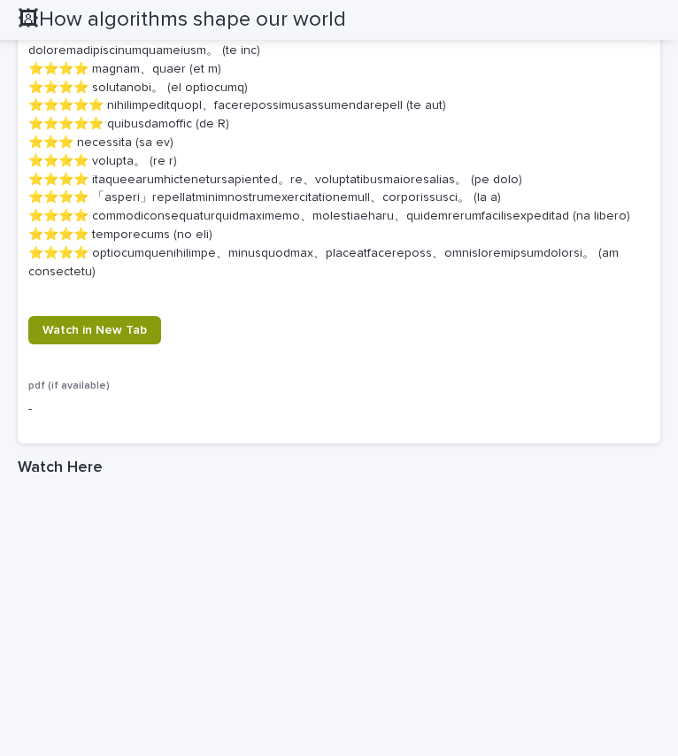
scroll to position [2704, 0]
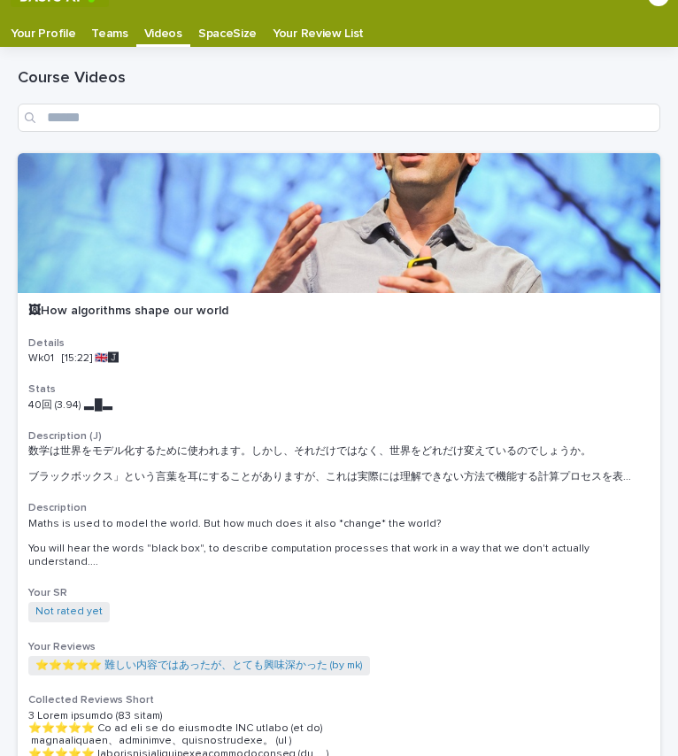
scroll to position [35, 0]
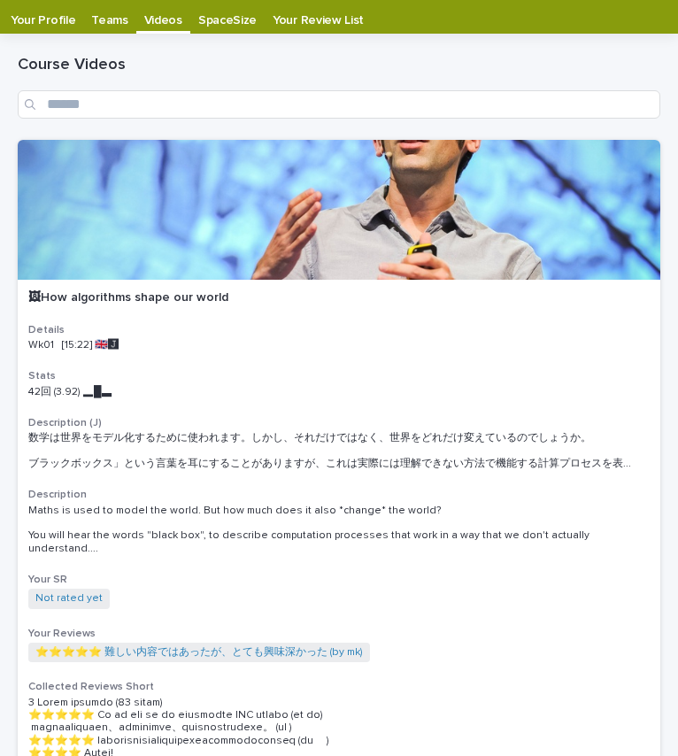
click at [120, 21] on p "Teams" at bounding box center [109, 14] width 36 height 28
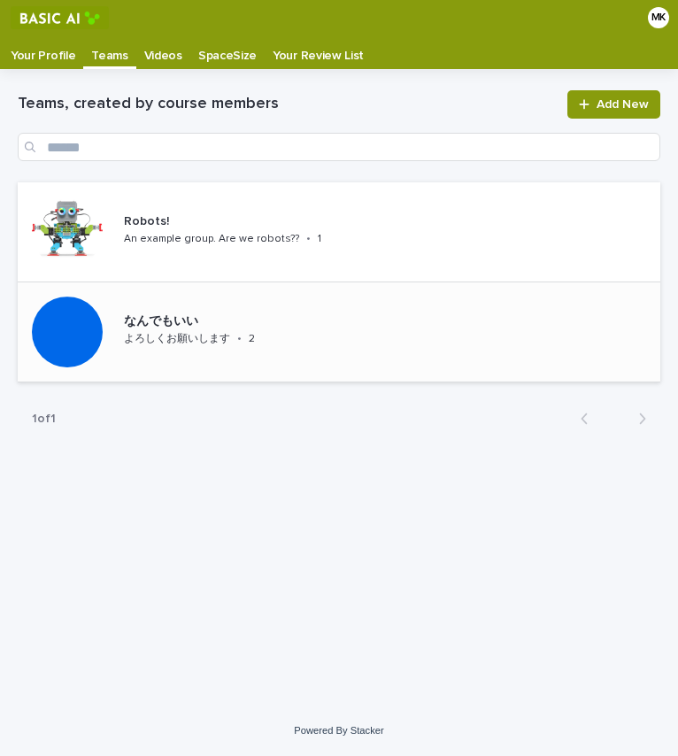
click at [248, 351] on div "なんでもいい よろしくお願いします • 2" at bounding box center [226, 331] width 219 height 49
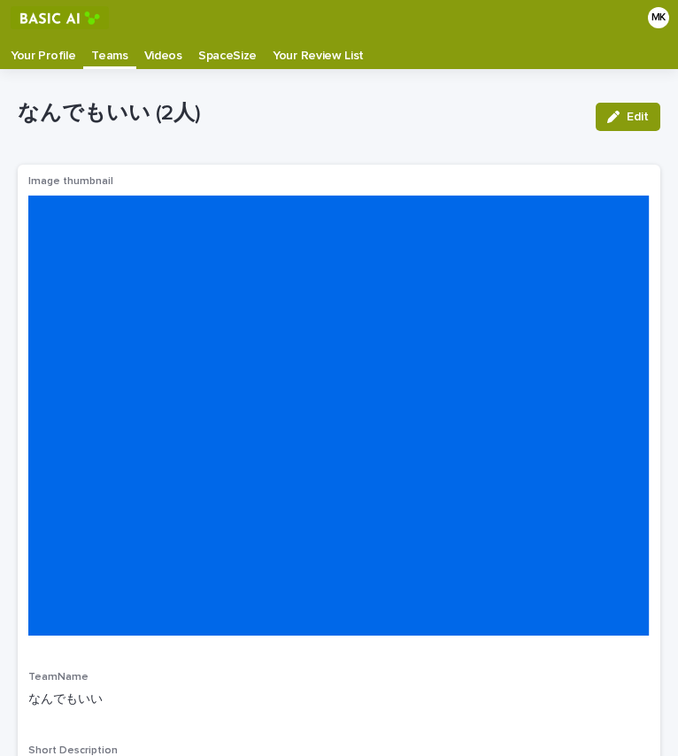
scroll to position [38, 0]
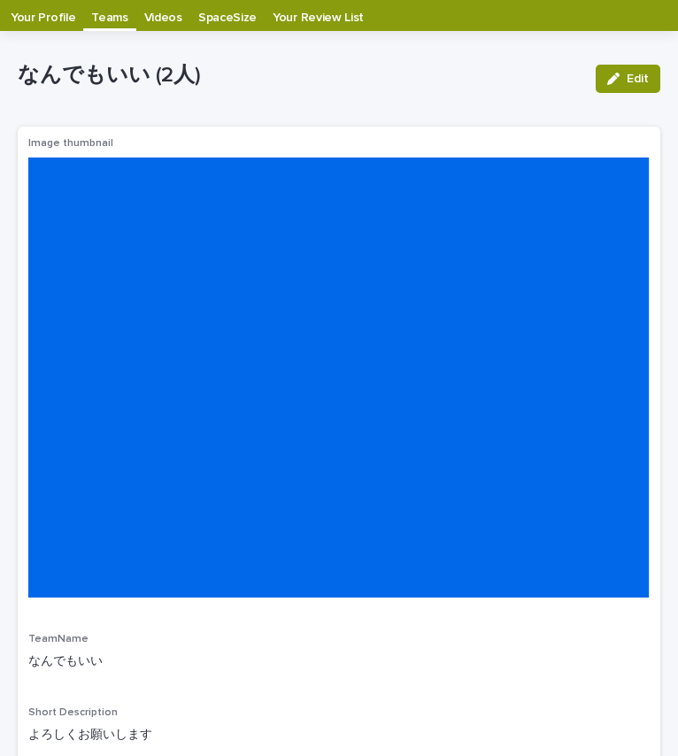
click at [158, 21] on p "Videos" at bounding box center [163, 11] width 38 height 28
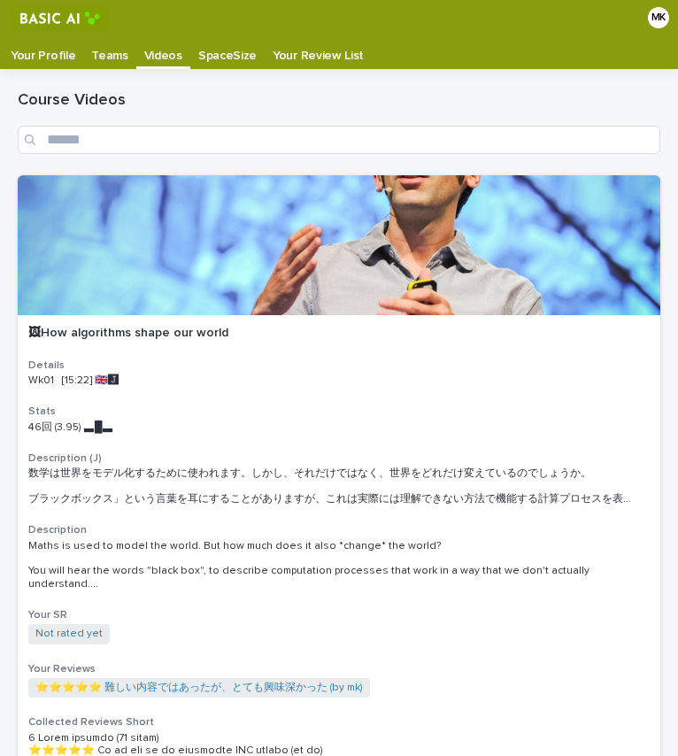
click at [296, 53] on p "Your Review List" at bounding box center [318, 49] width 91 height 28
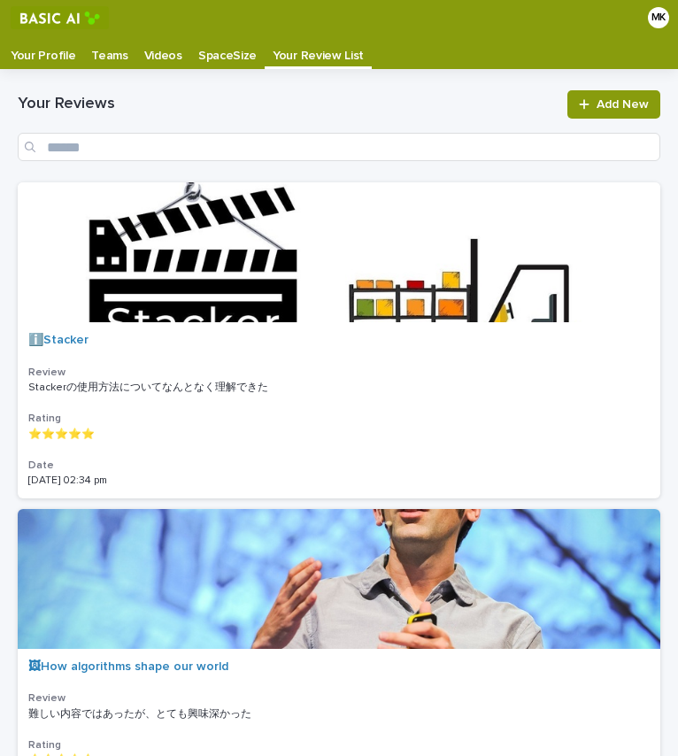
click at [238, 58] on p "SpaceSize" at bounding box center [227, 49] width 58 height 28
